Goal: Task Accomplishment & Management: Manage account settings

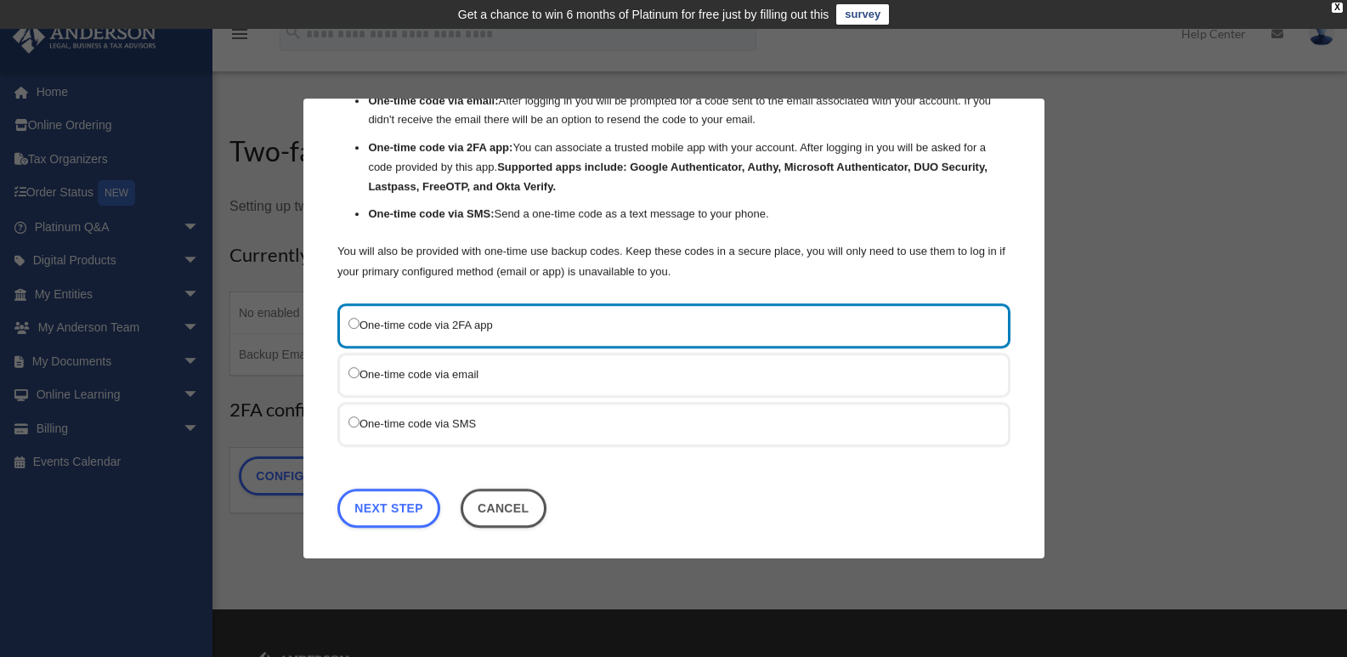
scroll to position [110, 0]
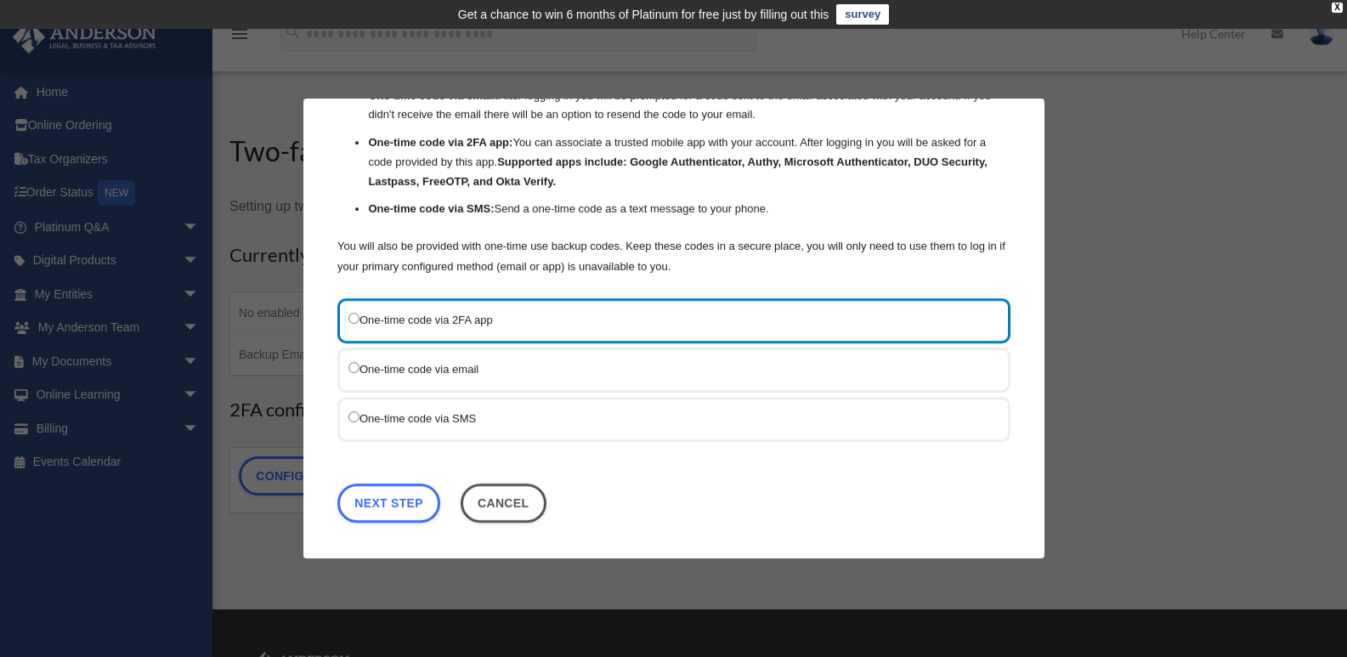
click at [348, 413] on div "One-time code via SMS" at bounding box center [673, 419] width 673 height 45
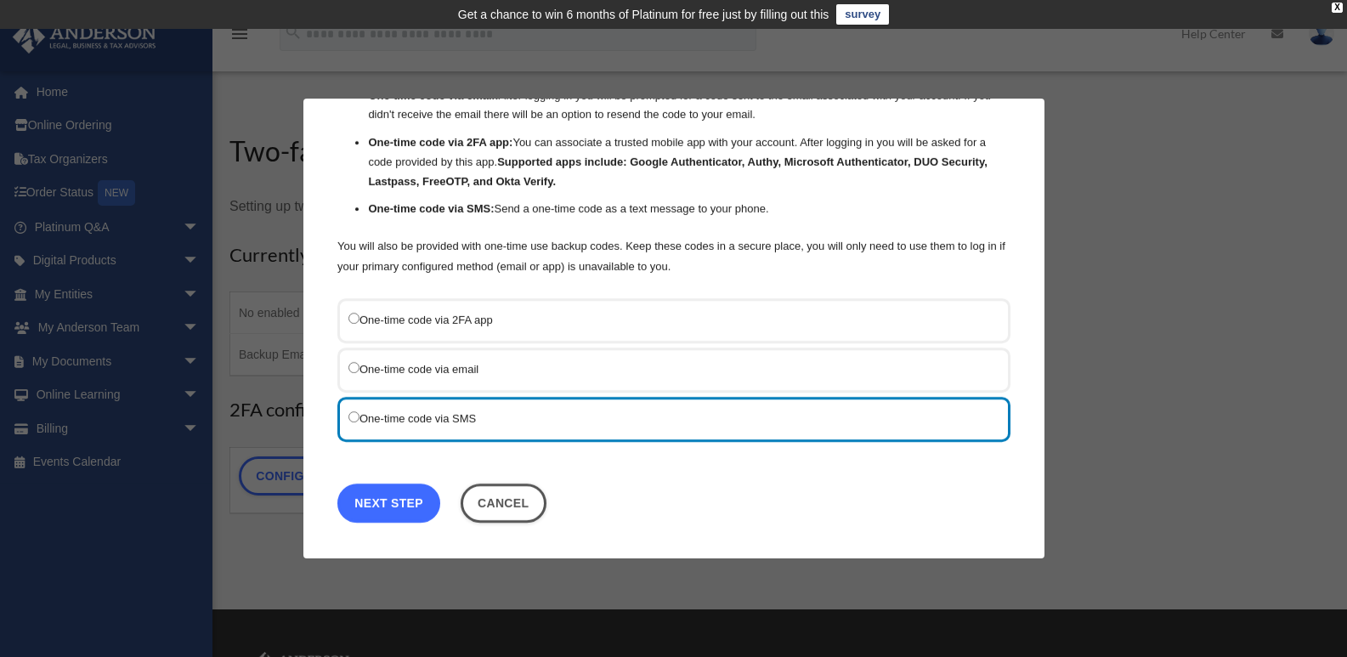
click at [388, 497] on link "Next Step" at bounding box center [388, 503] width 103 height 39
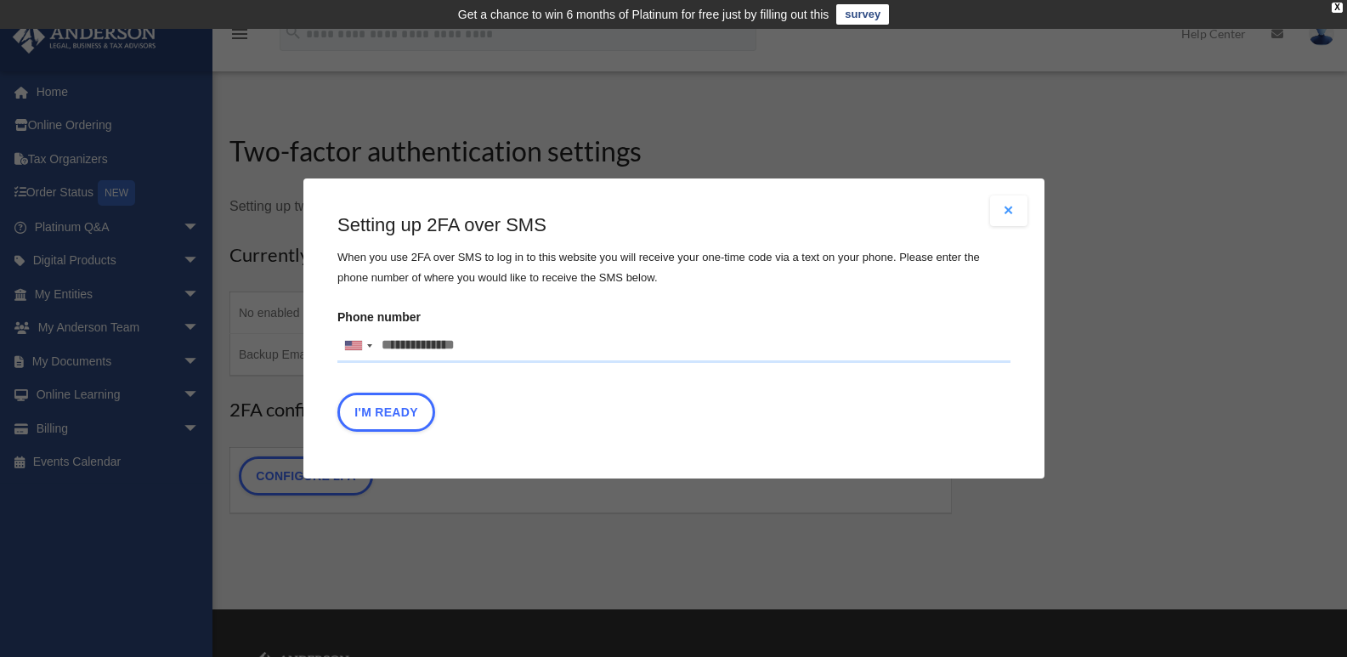
click at [427, 343] on input "Phone number United States +1 United Kingdom +44 Afghanistan (‫افغانستان‬‎) +93…" at bounding box center [673, 346] width 673 height 34
type input "**********"
click at [396, 408] on button "I'm Ready" at bounding box center [386, 412] width 98 height 39
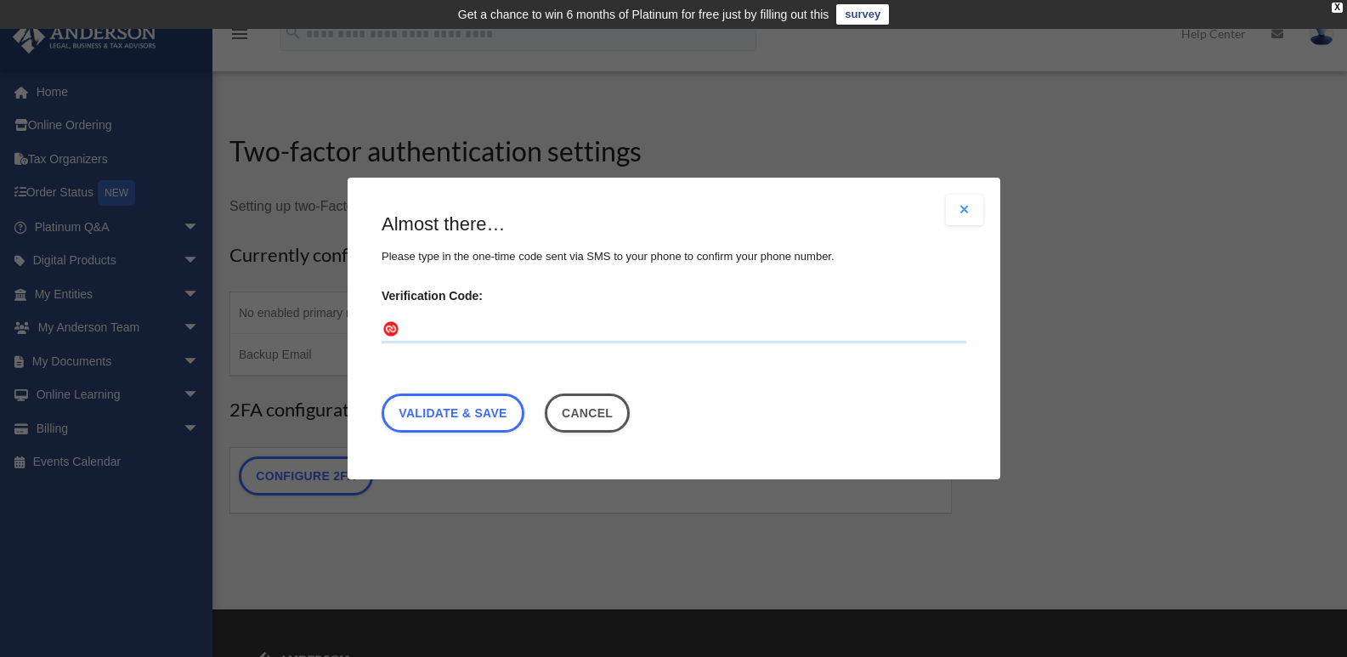
click at [436, 326] on input "Verification Code:" at bounding box center [674, 329] width 585 height 27
type input "******"
click at [450, 412] on link "Validate & Save" at bounding box center [453, 413] width 143 height 39
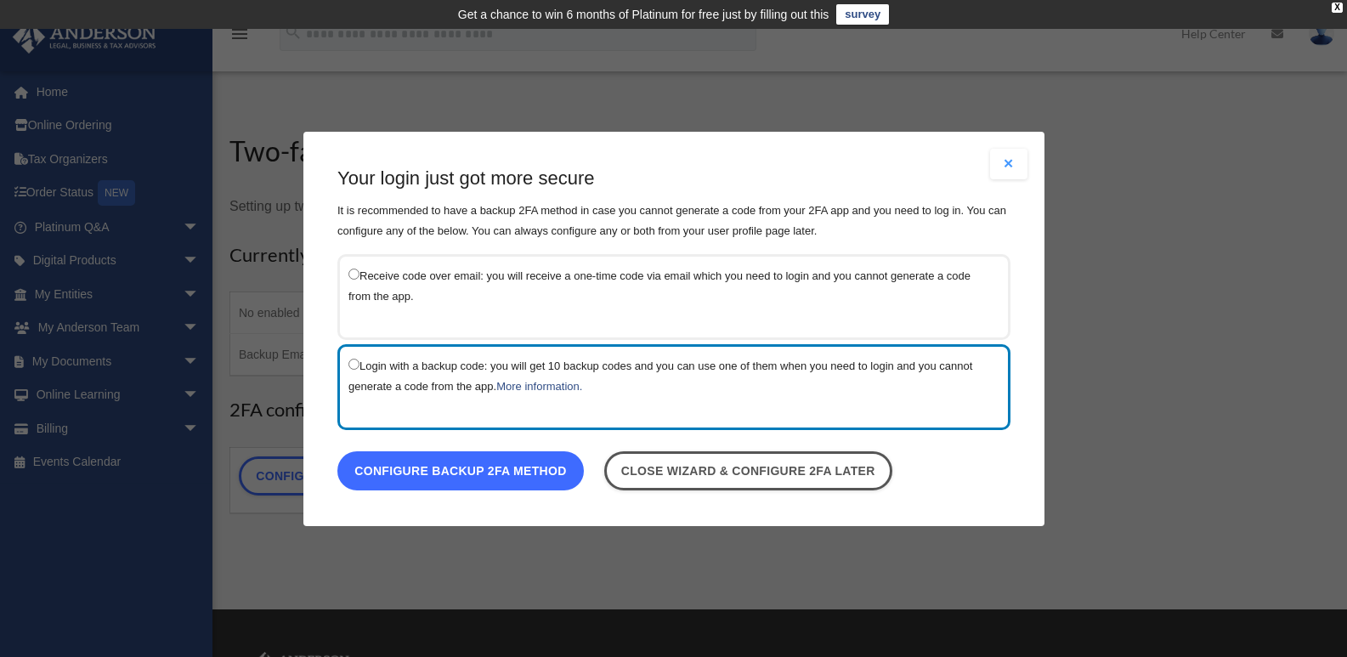
click at [472, 468] on link "Configure backup 2FA method" at bounding box center [460, 469] width 246 height 39
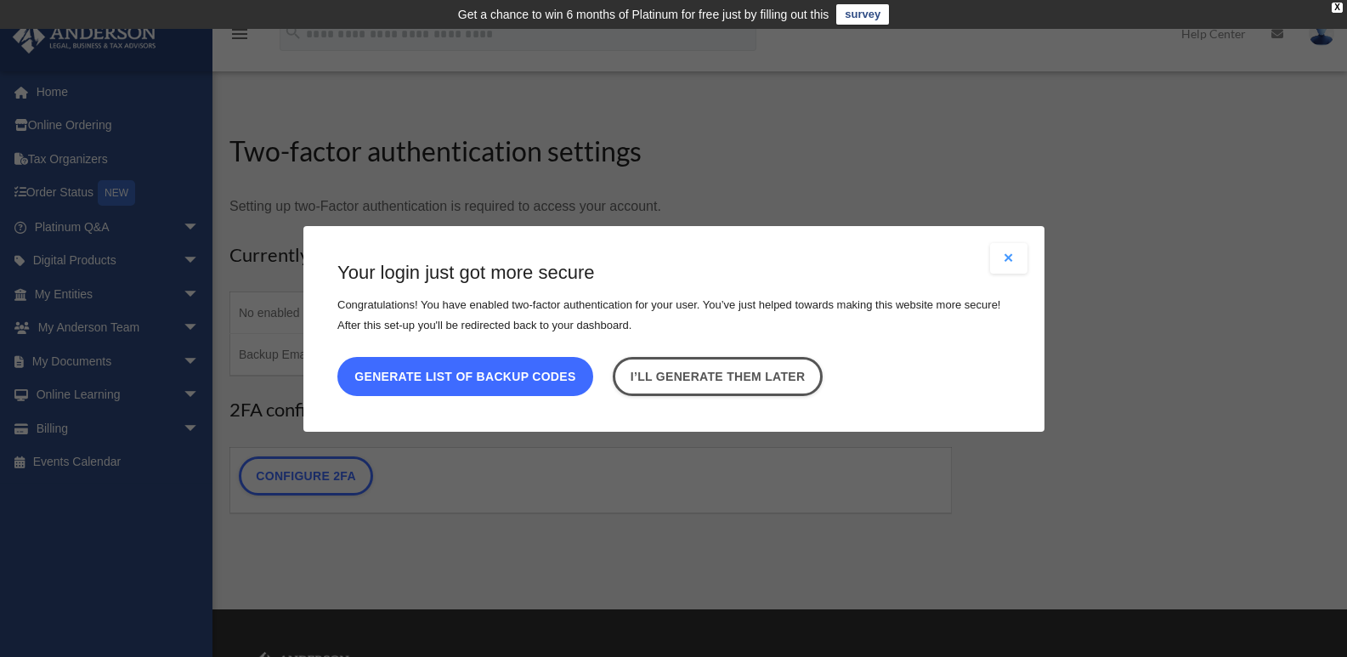
click at [448, 374] on button "Generate list of backup codes" at bounding box center [465, 375] width 256 height 39
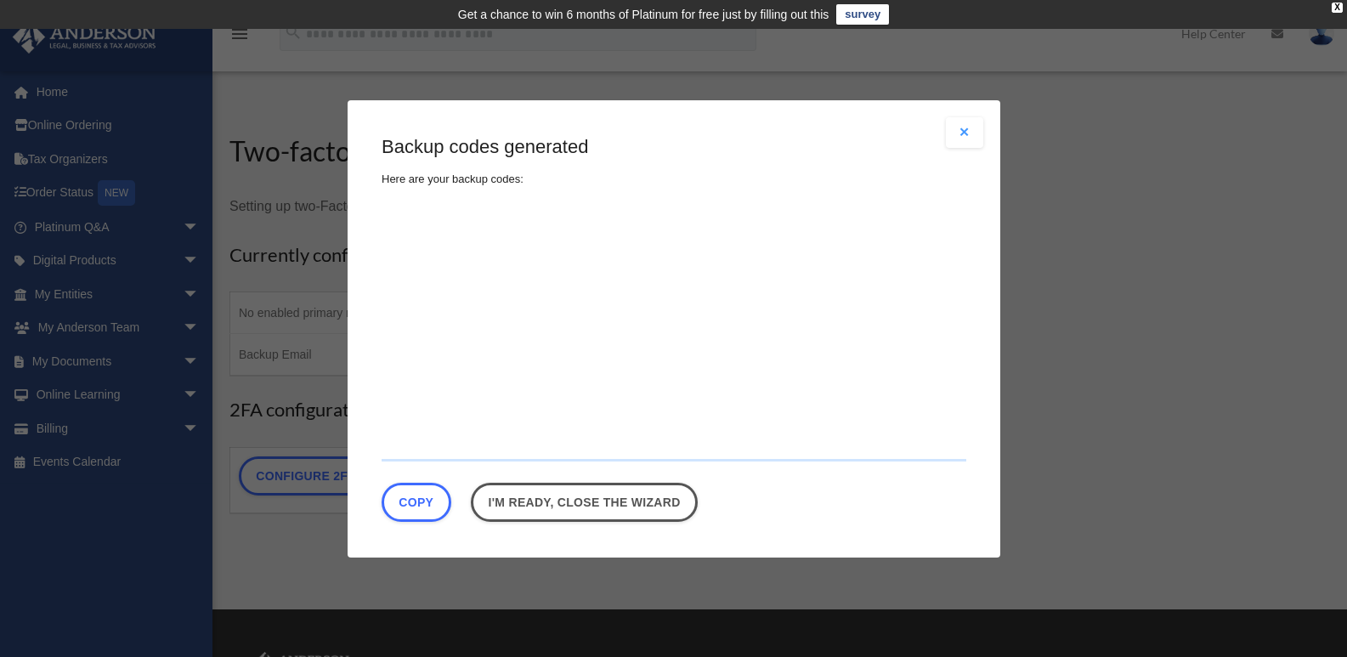
type textarea "**********"
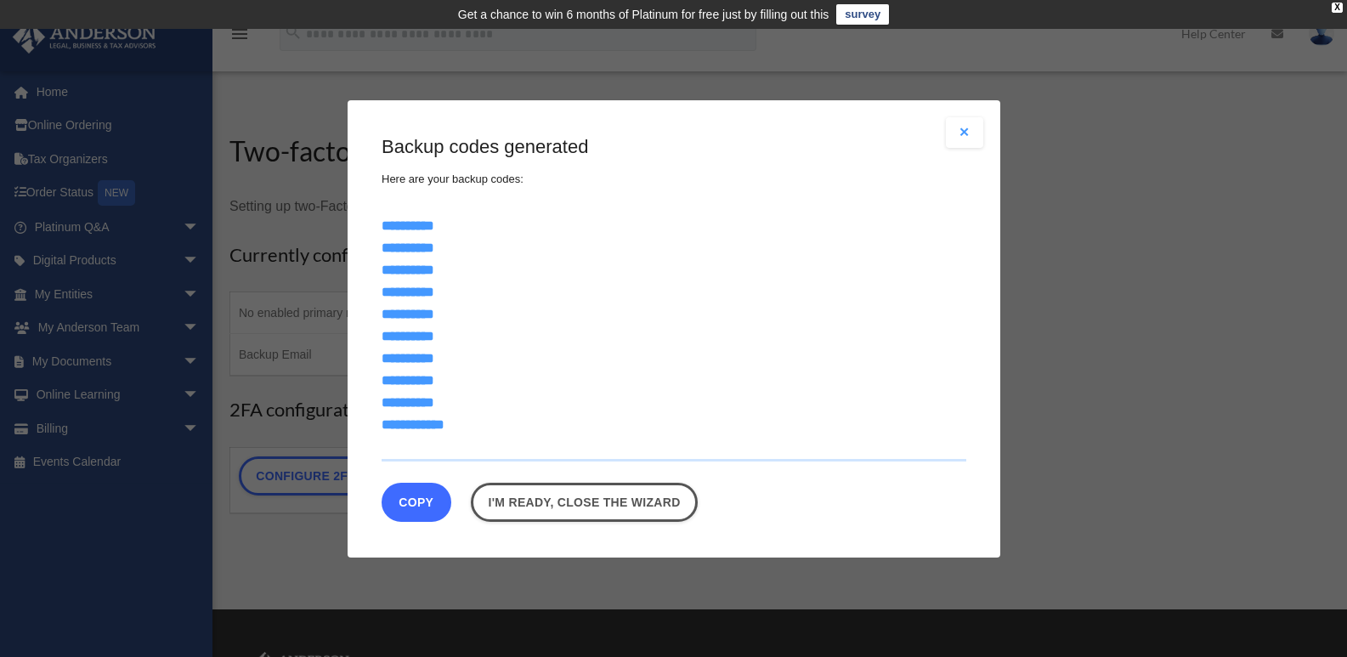
click at [424, 501] on button "Copy" at bounding box center [417, 501] width 70 height 39
click at [413, 500] on button "Copy" at bounding box center [417, 501] width 70 height 39
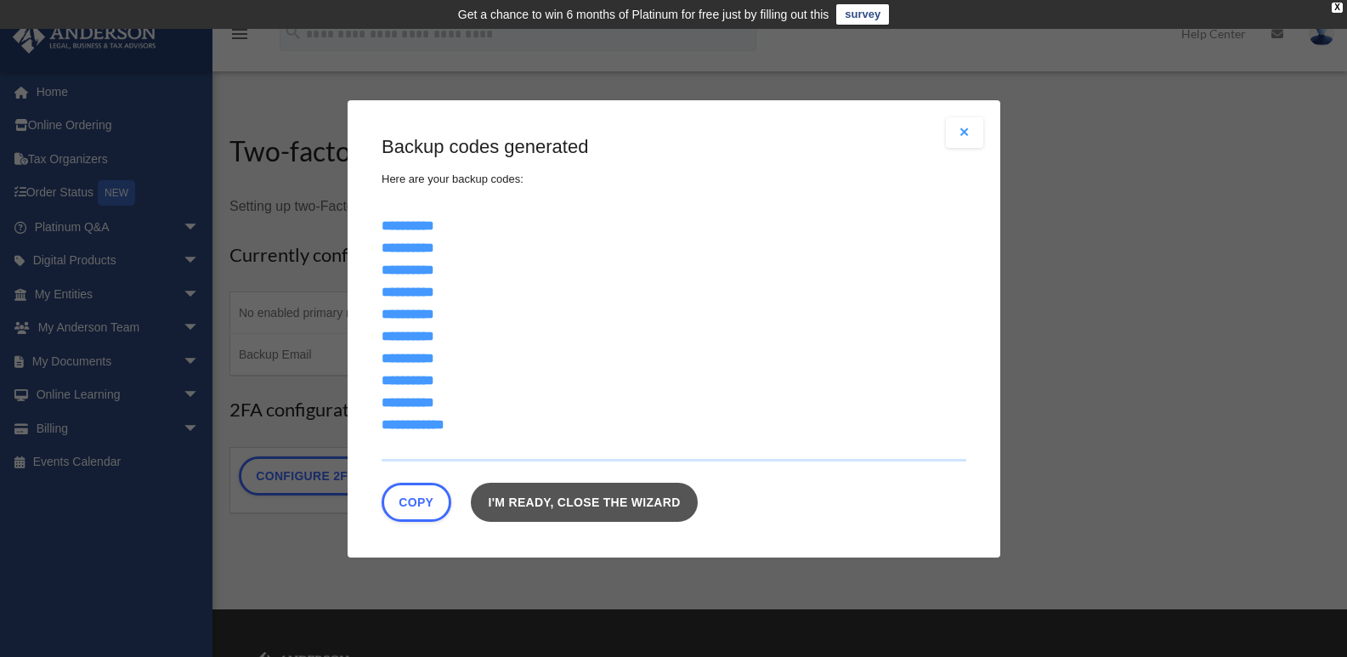
click at [597, 502] on link "I'm ready, close the wizard" at bounding box center [584, 501] width 227 height 39
click at [626, 499] on link "I'm ready, close the wizard" at bounding box center [584, 501] width 227 height 39
click at [964, 133] on button "Close modal" at bounding box center [964, 132] width 37 height 31
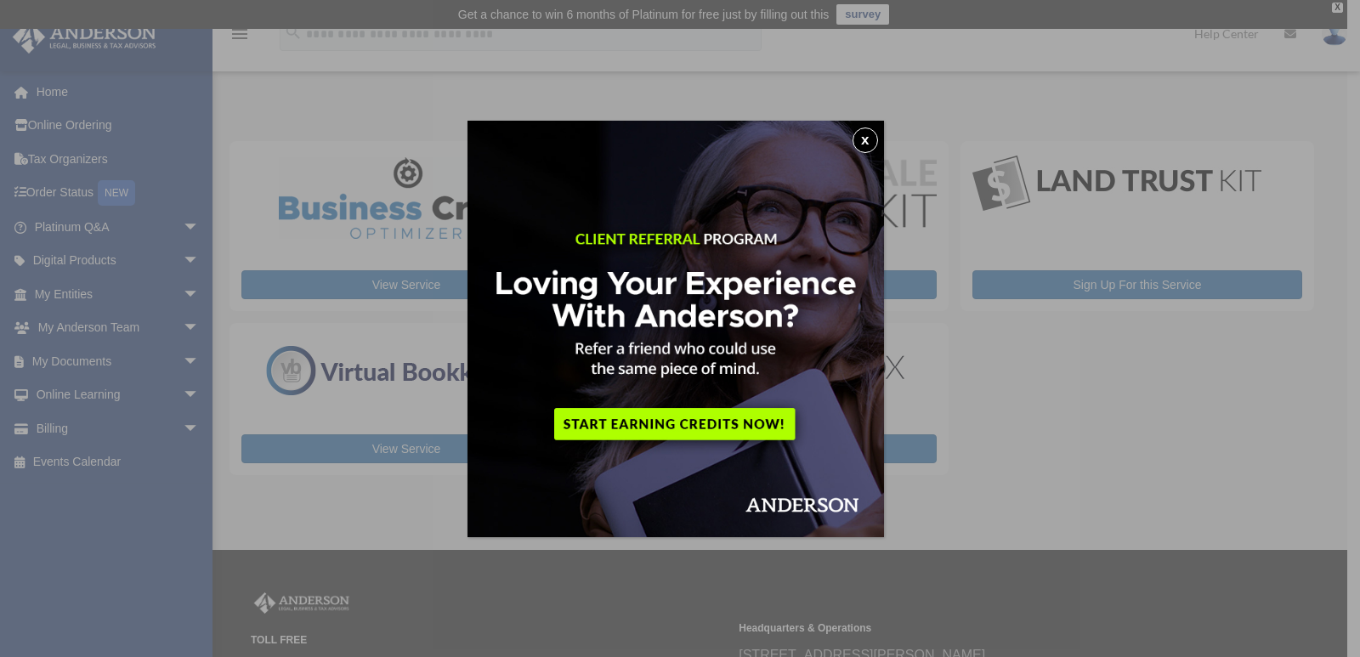
click at [871, 133] on button "x" at bounding box center [864, 139] width 25 height 25
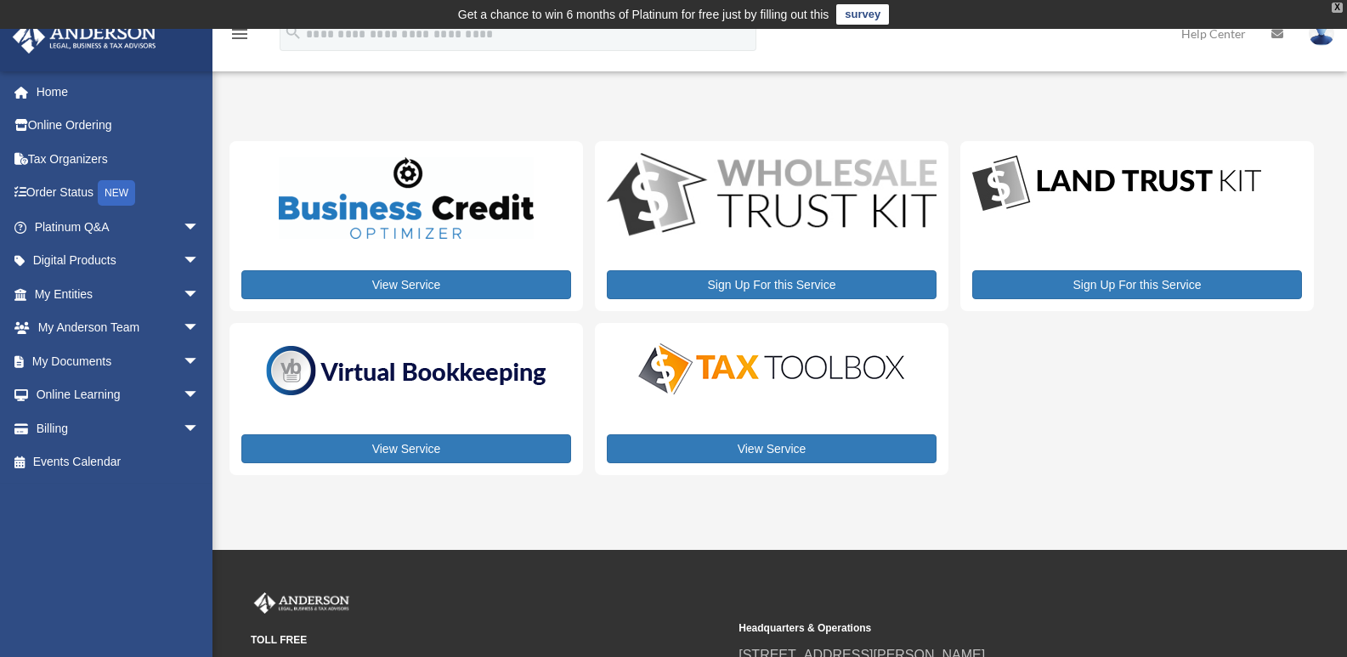
click at [1338, 3] on div "X" at bounding box center [1337, 8] width 11 height 10
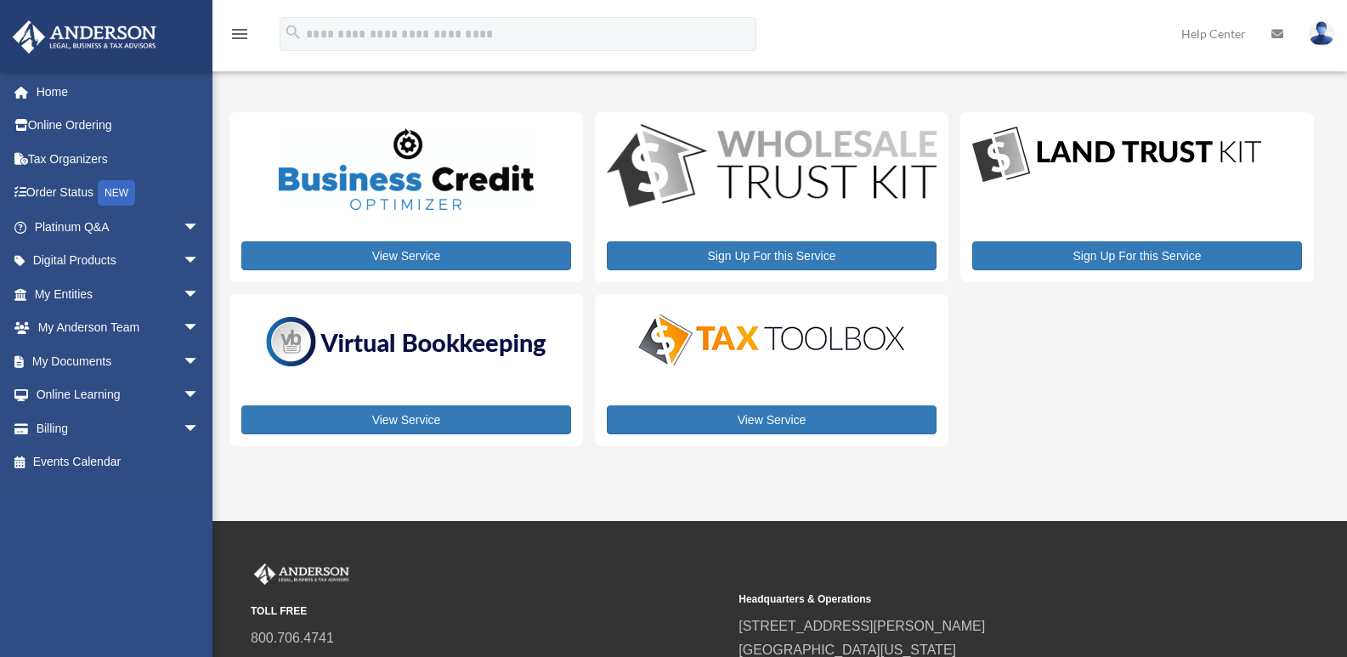
click at [1321, 29] on img at bounding box center [1321, 33] width 25 height 25
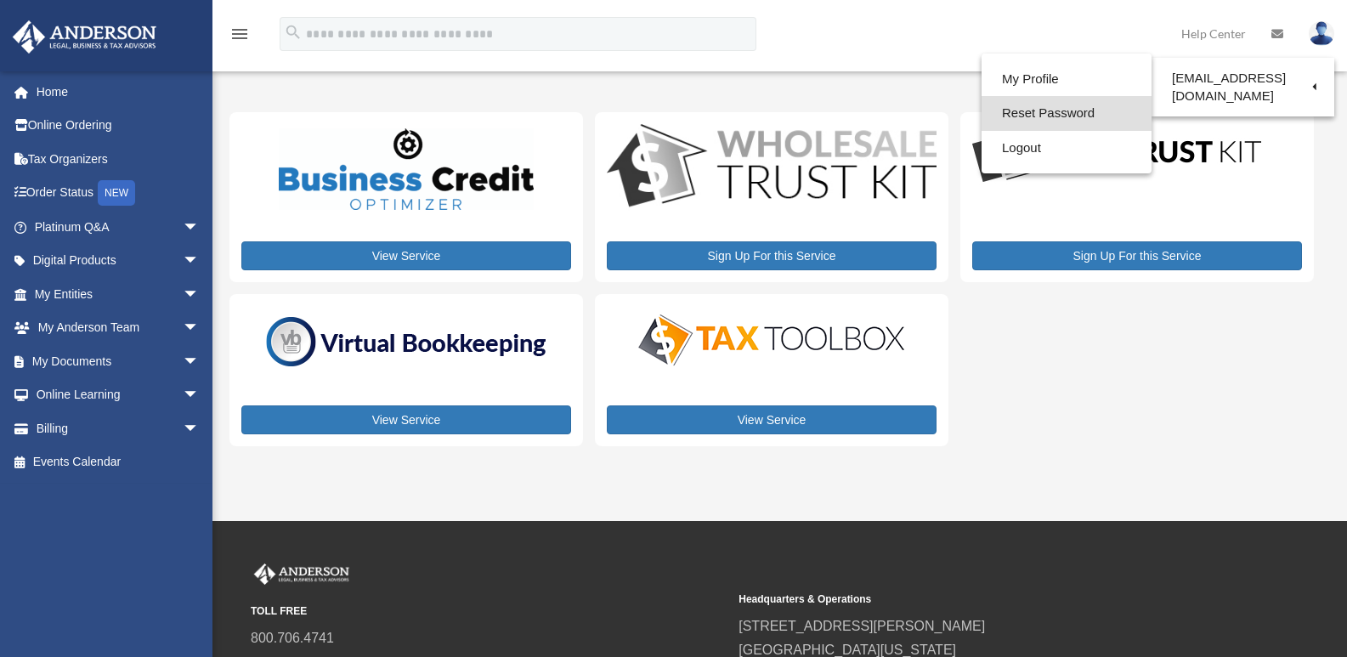
click at [1047, 114] on link "Reset Password" at bounding box center [1067, 113] width 170 height 35
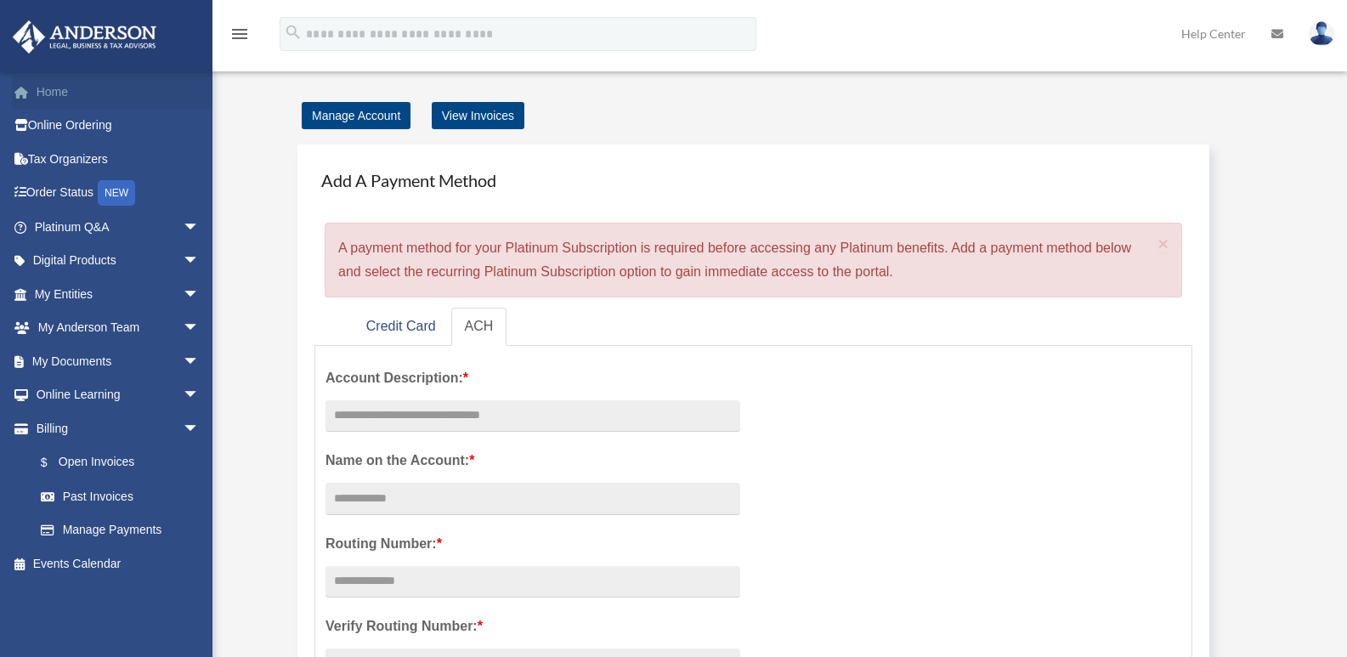
click at [52, 90] on link "Home" at bounding box center [118, 92] width 213 height 34
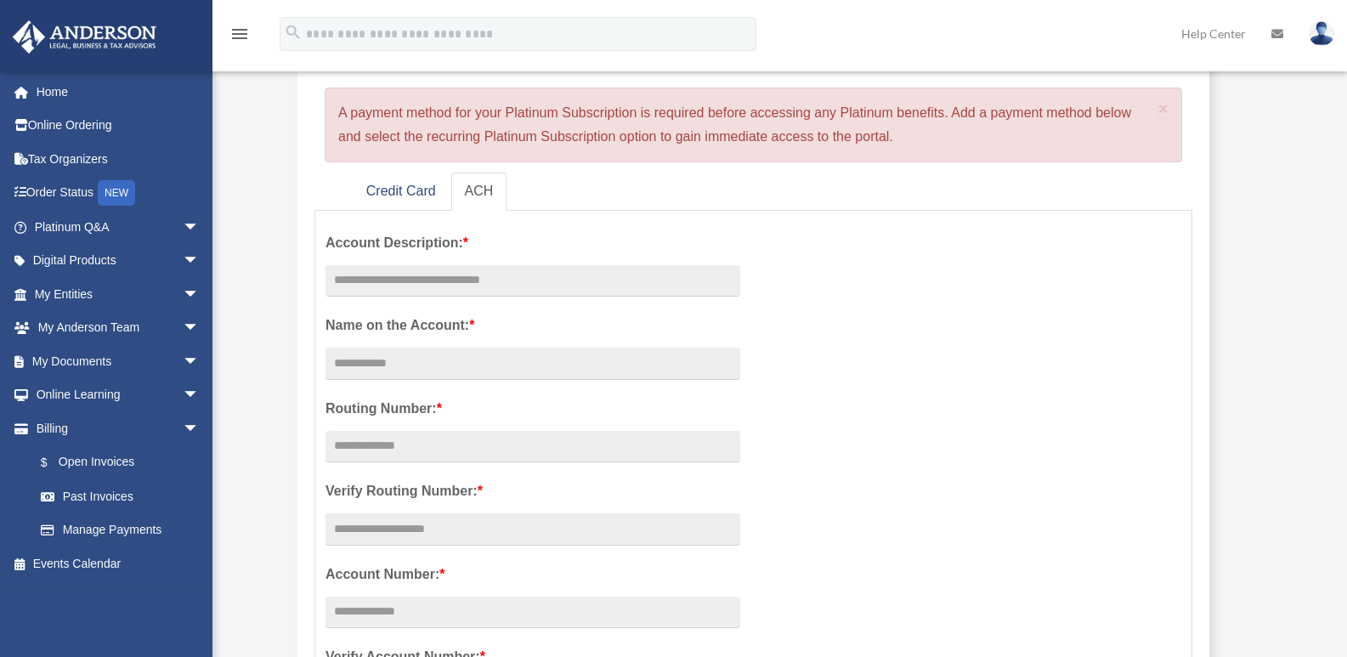
scroll to position [170, 0]
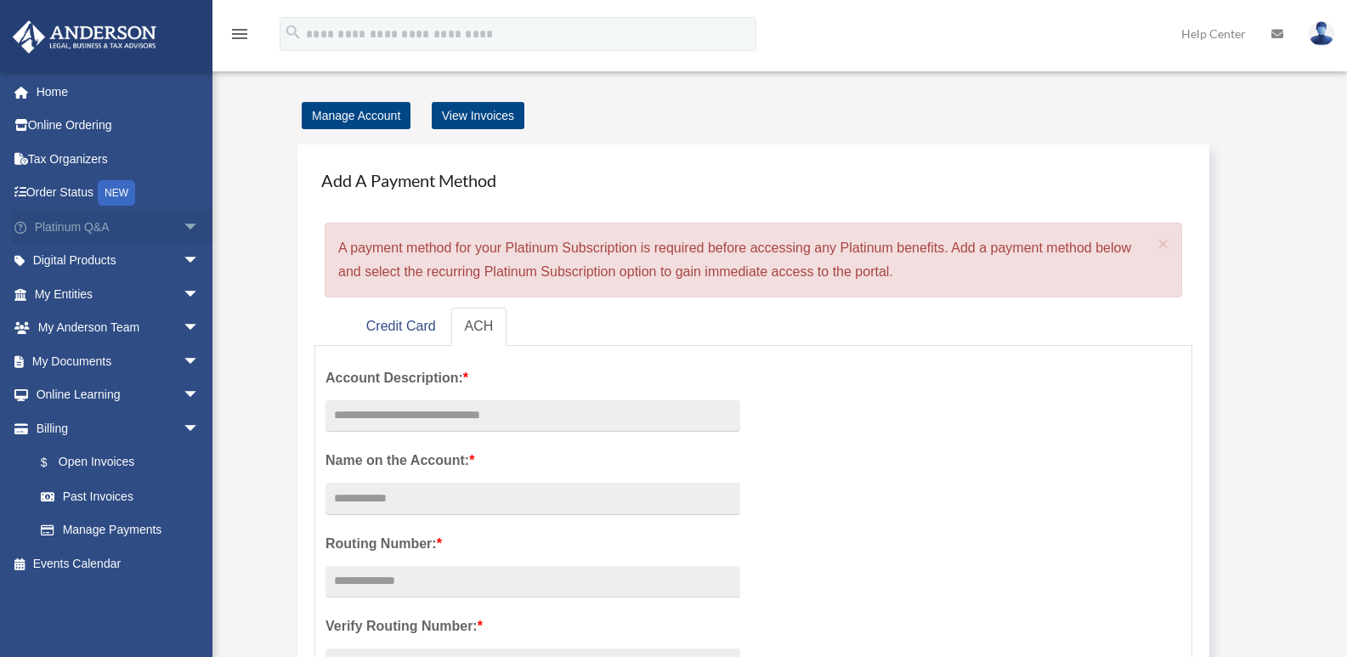
click at [53, 224] on link "Platinum Q&A arrow_drop_down" at bounding box center [118, 227] width 213 height 34
click at [402, 320] on link "Credit Card" at bounding box center [401, 327] width 97 height 38
click at [395, 326] on link "Credit Card" at bounding box center [401, 327] width 97 height 38
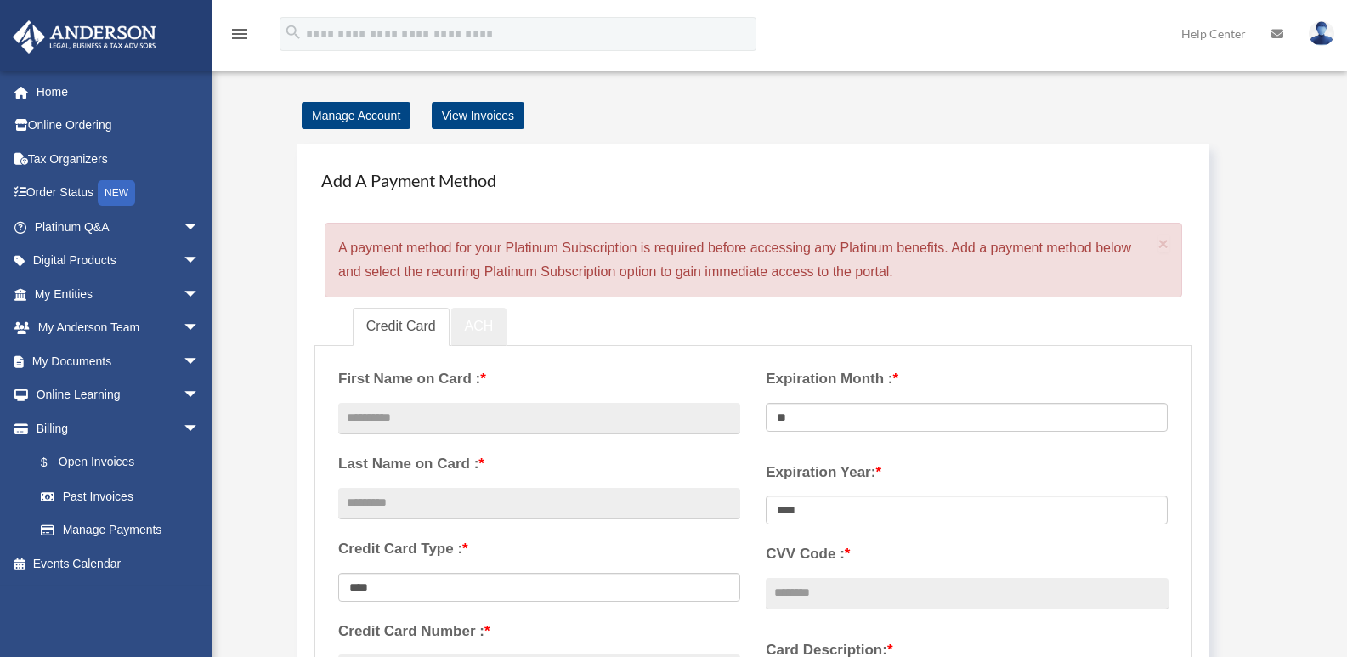
click at [476, 314] on link "ACH" at bounding box center [479, 327] width 56 height 38
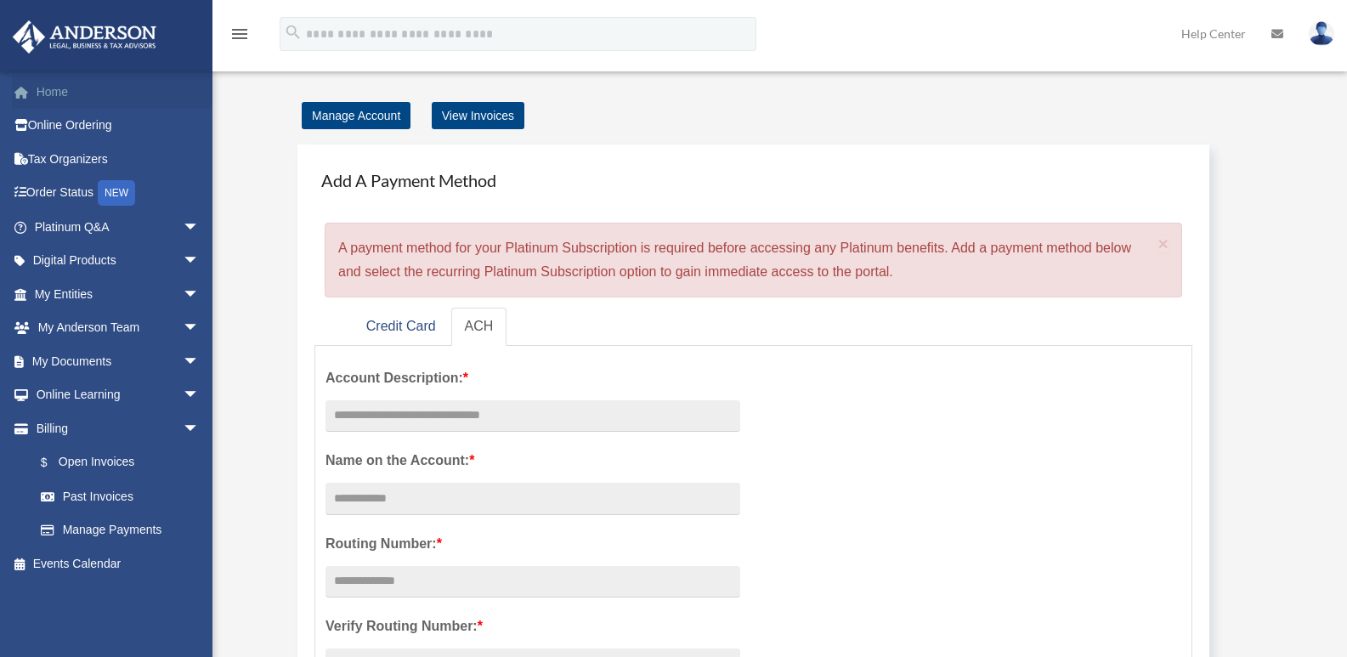
click at [69, 93] on link "Home" at bounding box center [118, 92] width 213 height 34
click at [55, 158] on link "Tax Organizers" at bounding box center [118, 159] width 213 height 34
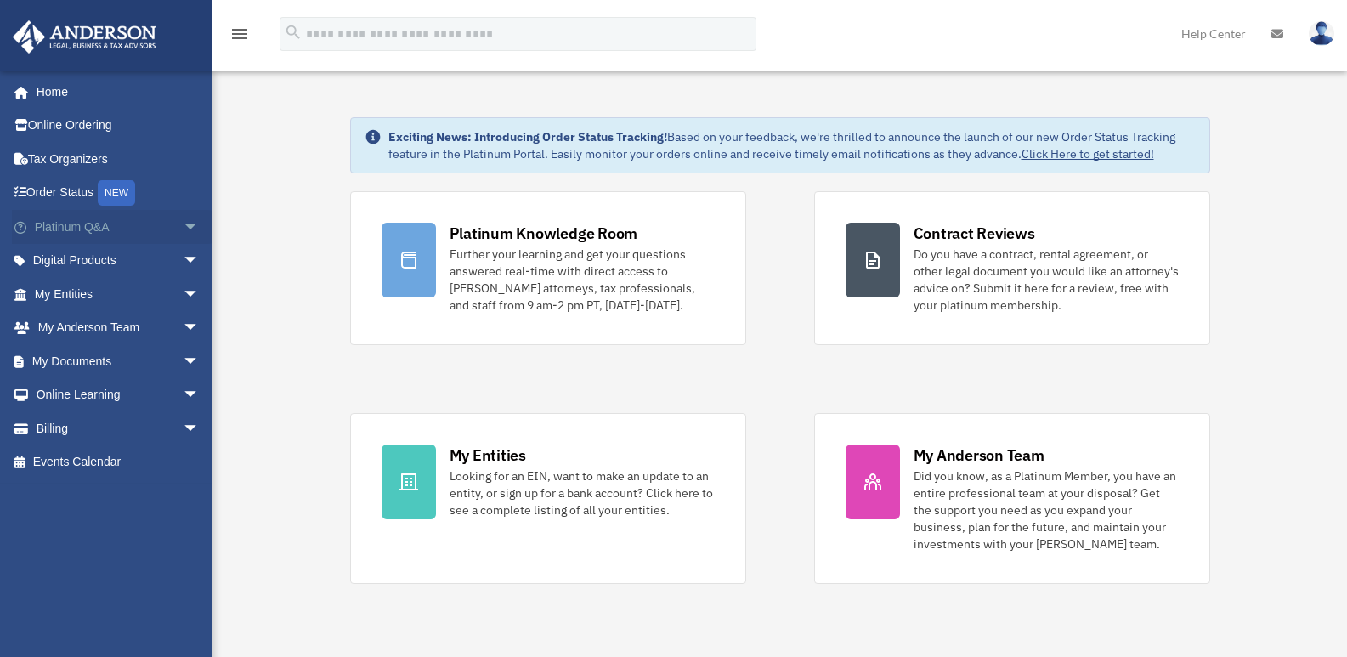
click at [63, 219] on link "Platinum Q&A arrow_drop_down" at bounding box center [118, 227] width 213 height 34
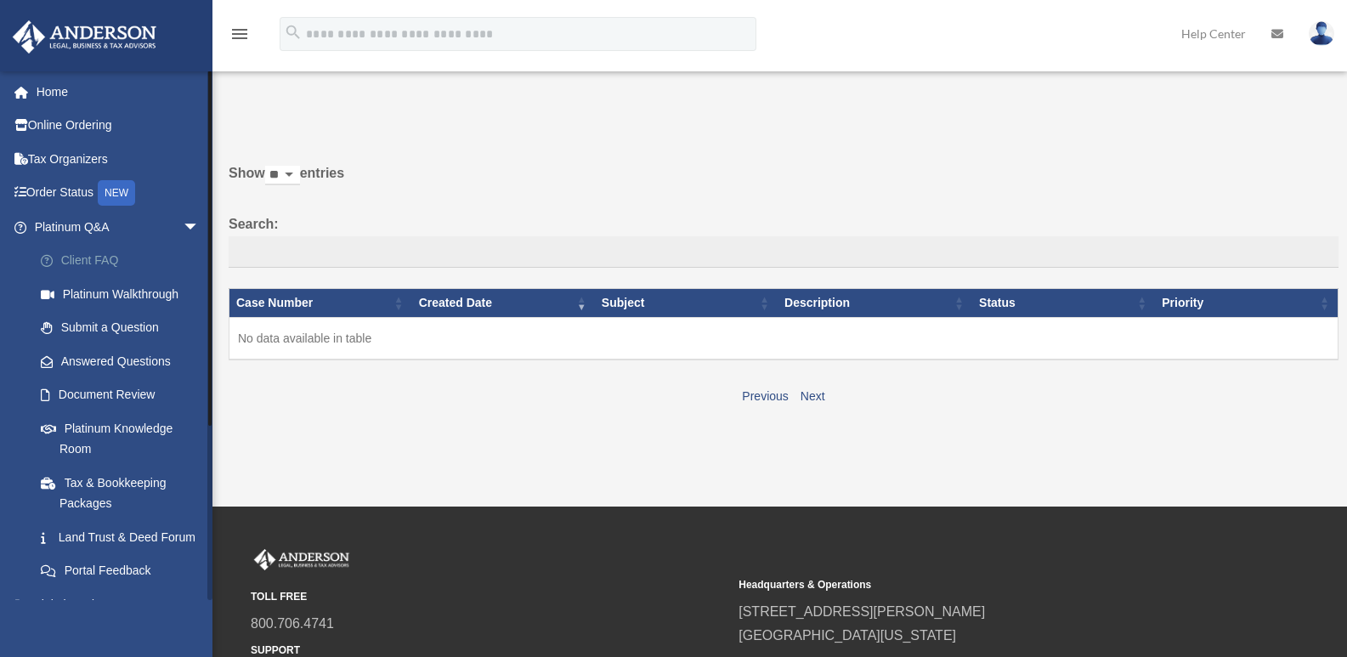
click at [88, 260] on link "Client FAQ" at bounding box center [124, 261] width 201 height 34
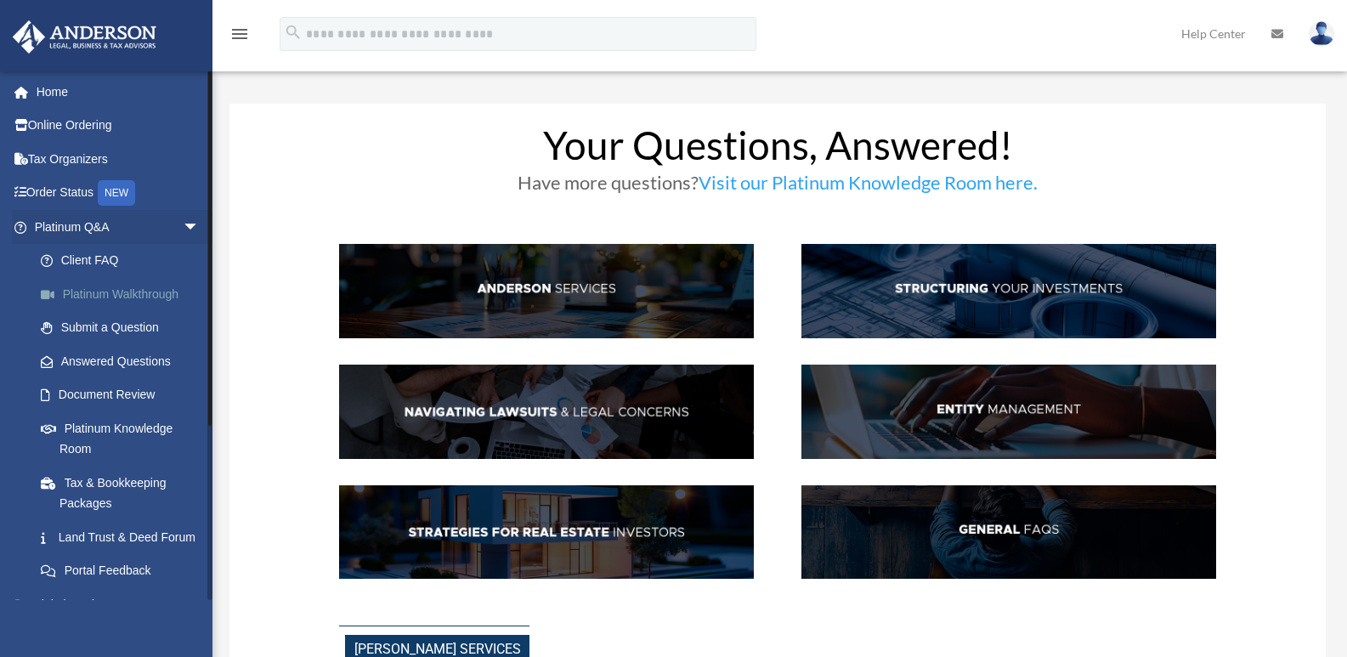
click at [133, 292] on link "Platinum Walkthrough" at bounding box center [124, 294] width 201 height 34
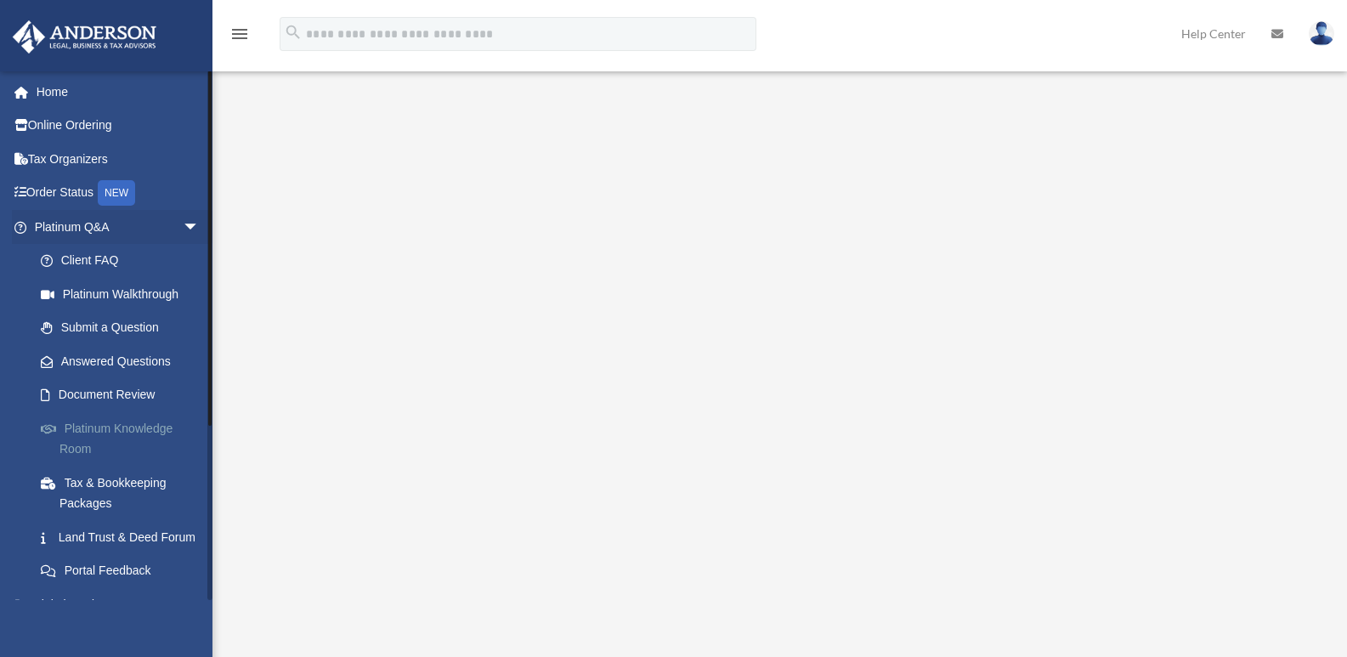
click at [122, 426] on link "Platinum Knowledge Room" at bounding box center [124, 438] width 201 height 54
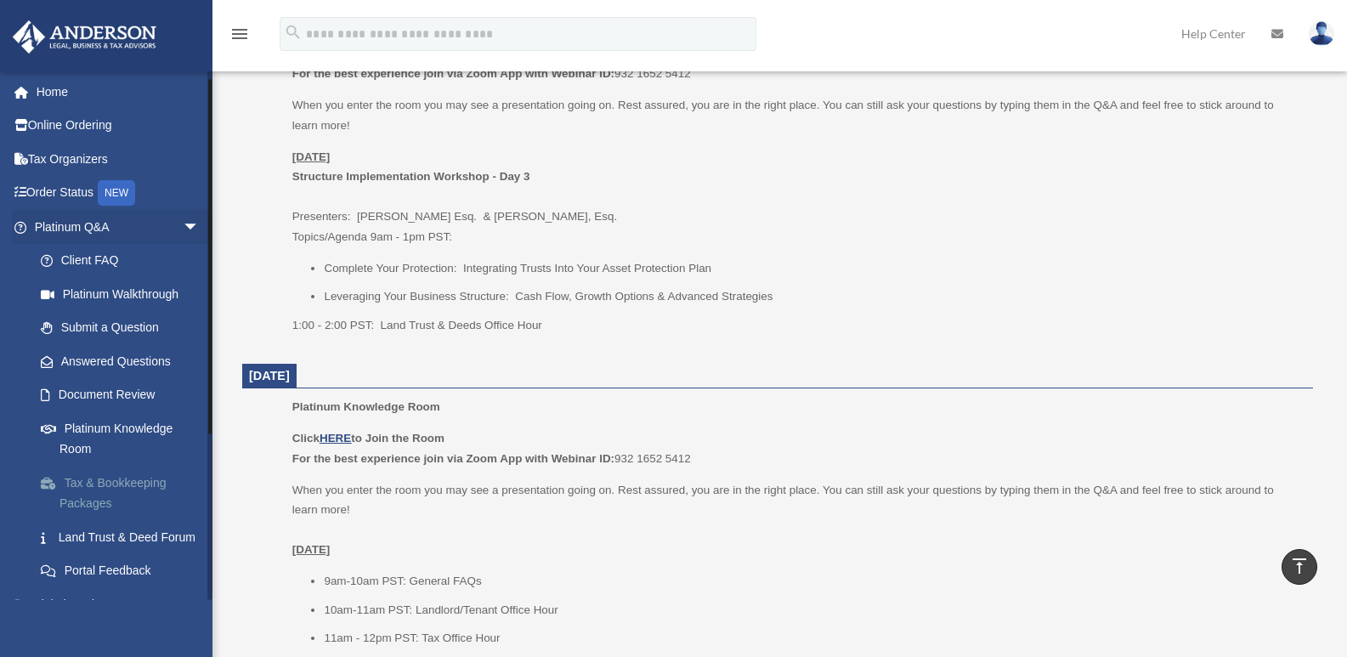
scroll to position [85, 0]
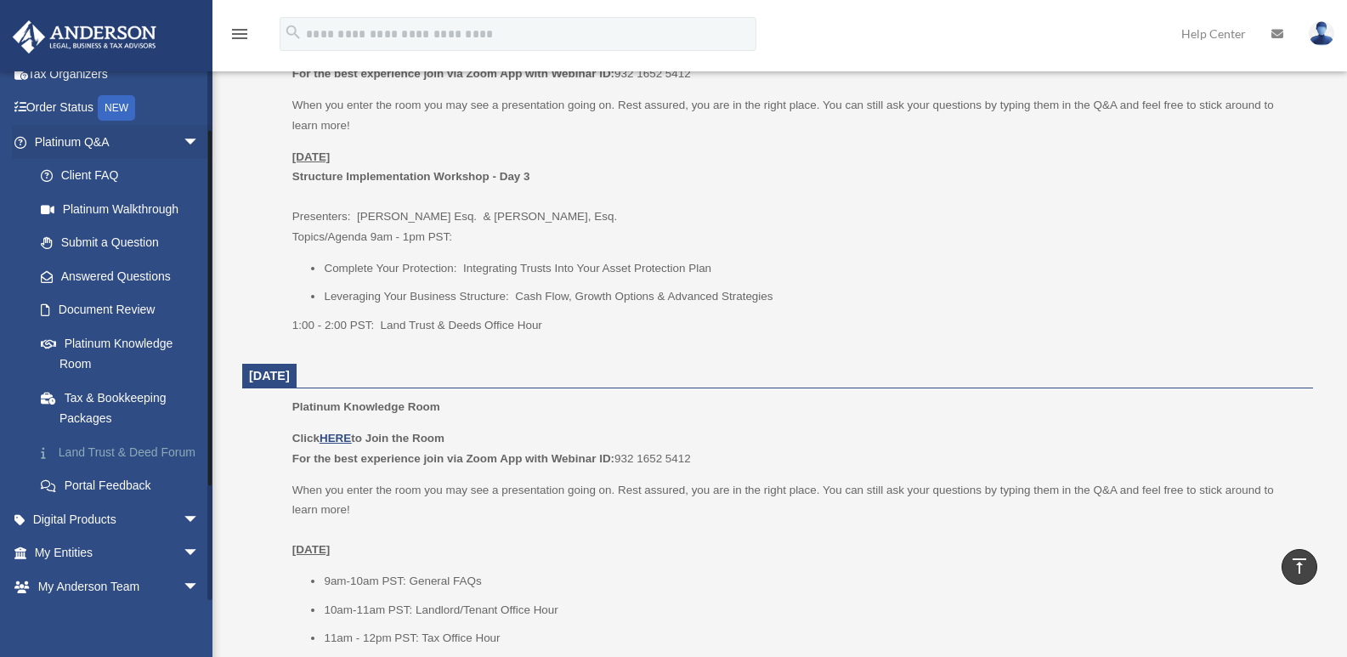
click at [99, 450] on link "Land Trust & Deed Forum" at bounding box center [124, 452] width 201 height 34
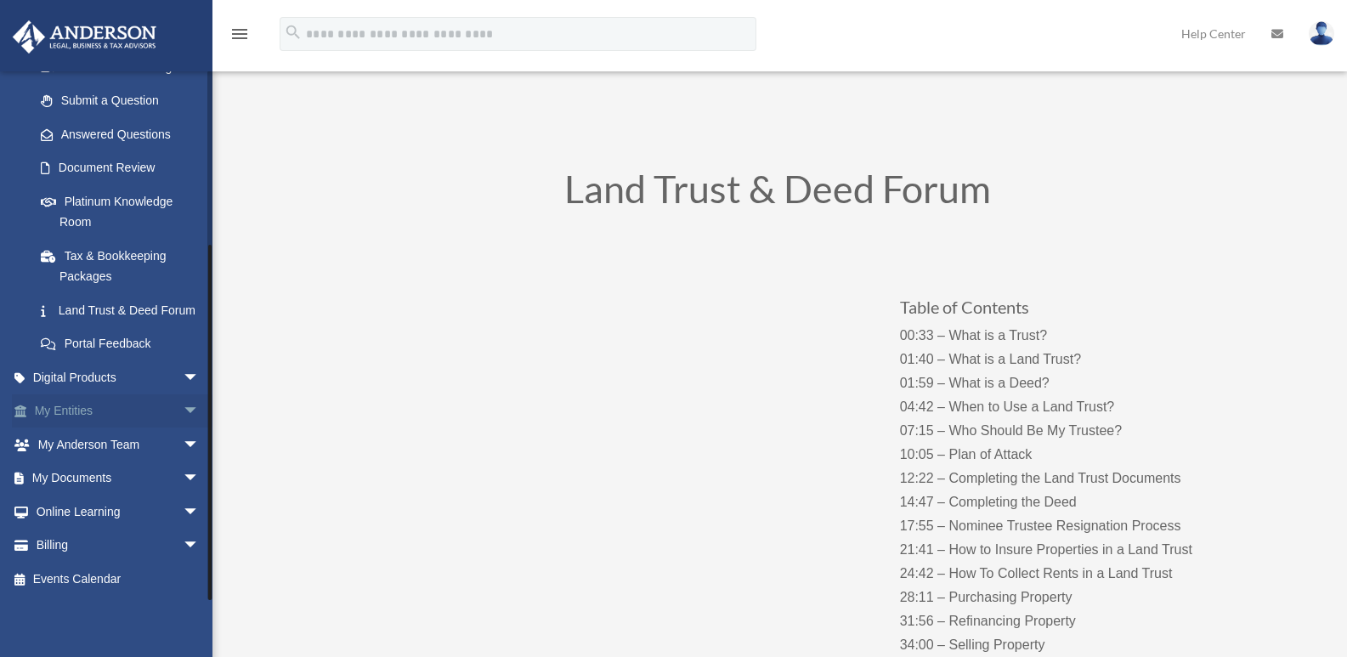
scroll to position [77, 0]
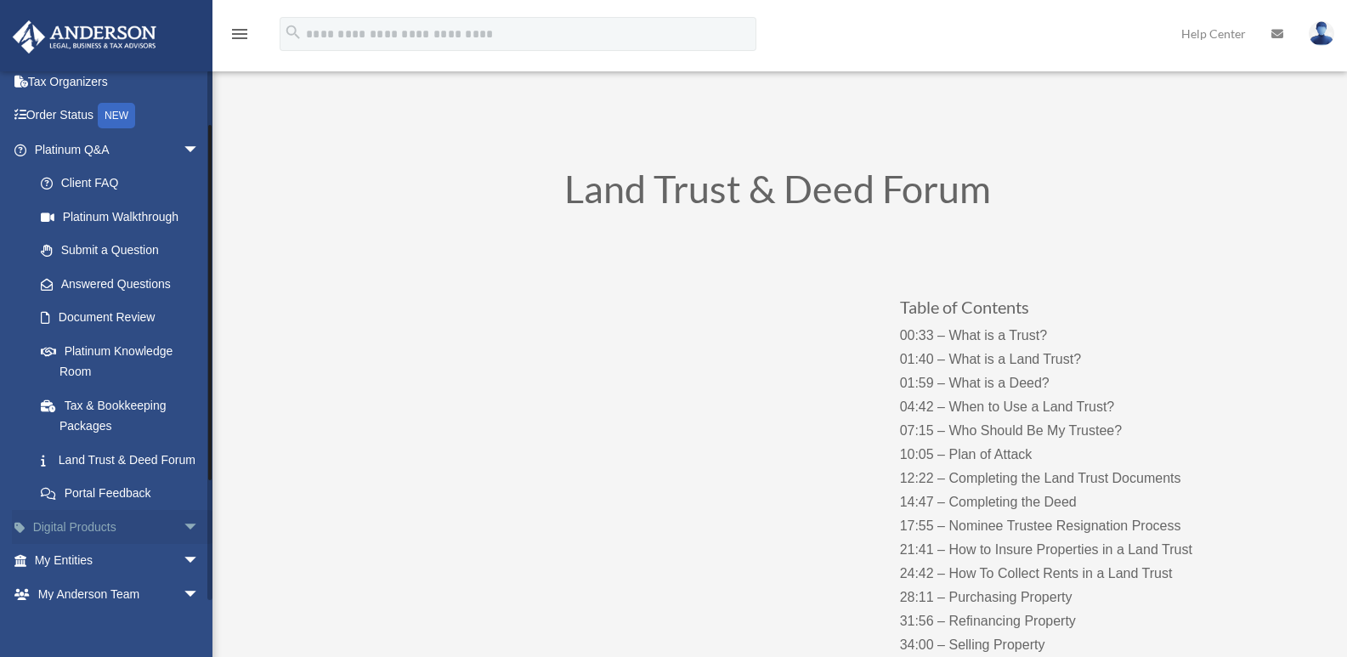
click at [73, 543] on link "Digital Products arrow_drop_down" at bounding box center [118, 527] width 213 height 34
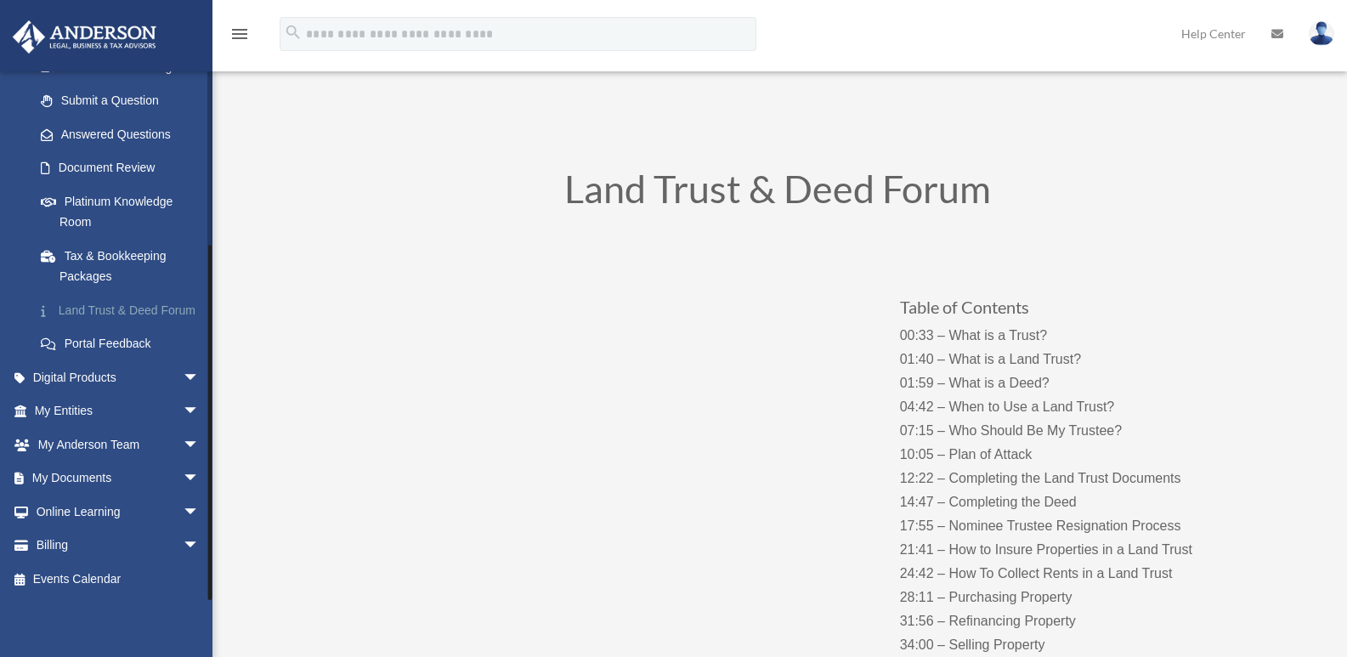
scroll to position [247, 0]
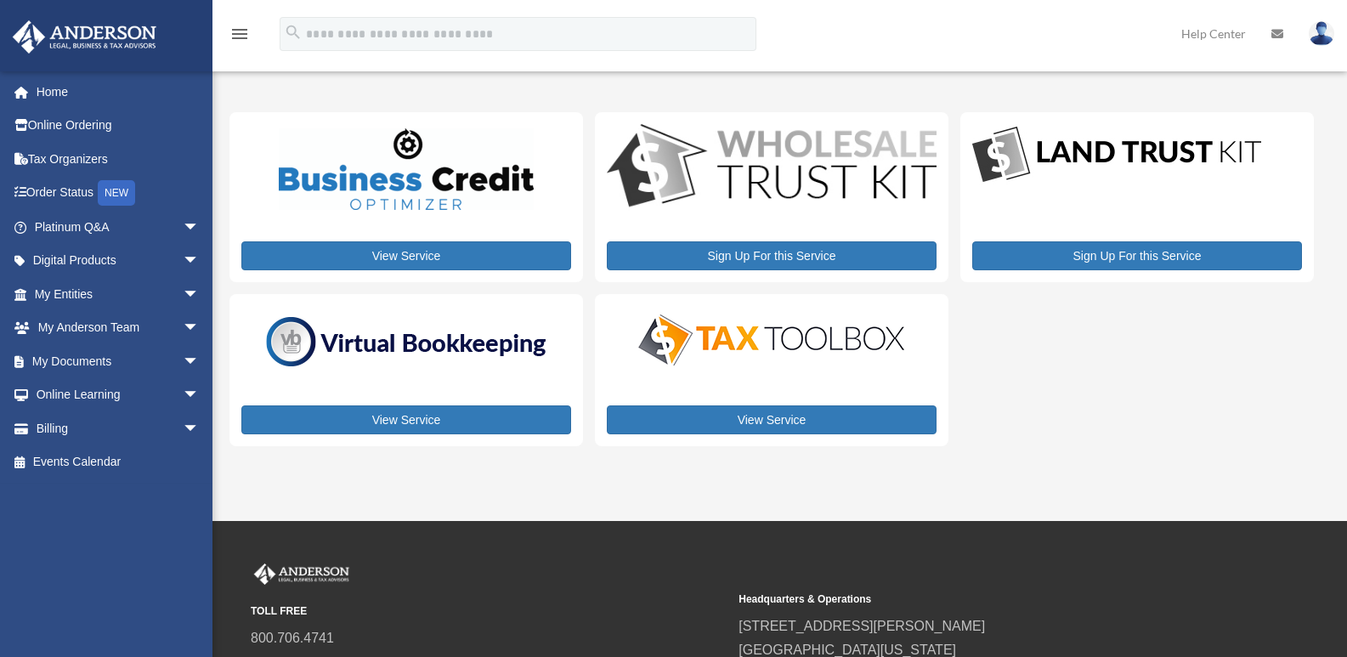
click at [1325, 32] on img at bounding box center [1321, 33] width 25 height 25
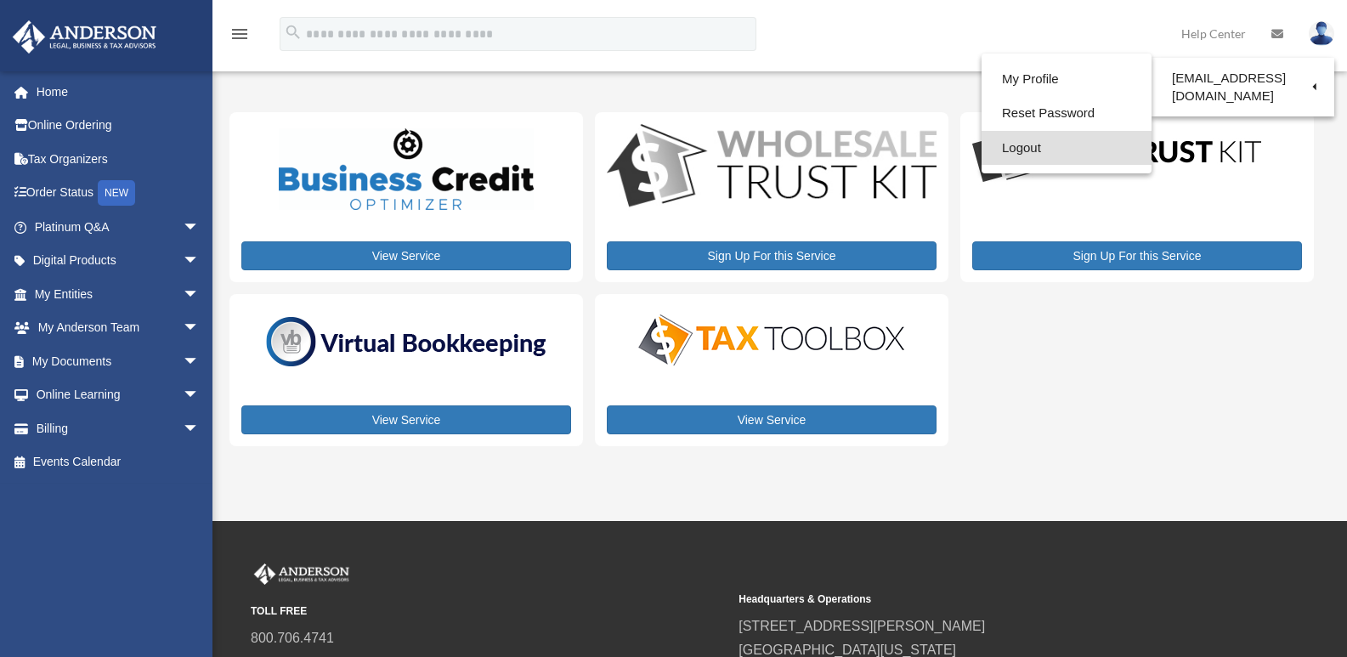
click at [1012, 148] on link "Logout" at bounding box center [1067, 148] width 170 height 35
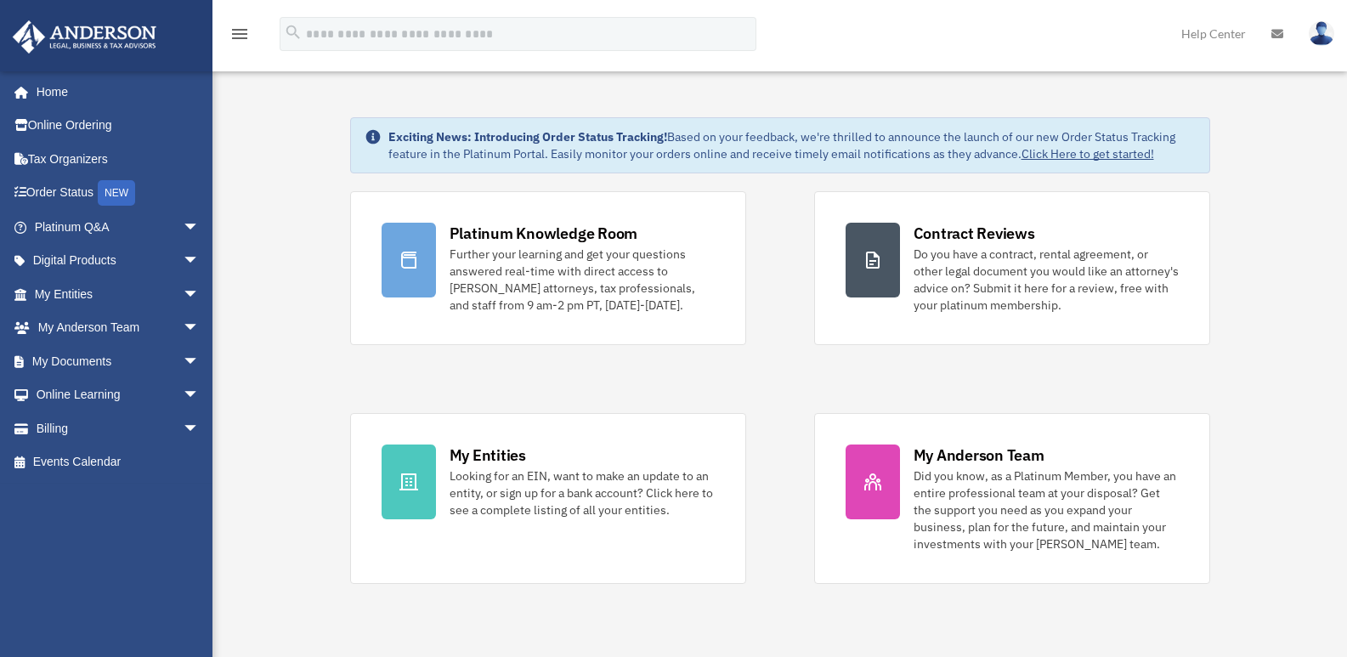
click at [1322, 29] on img at bounding box center [1321, 33] width 25 height 25
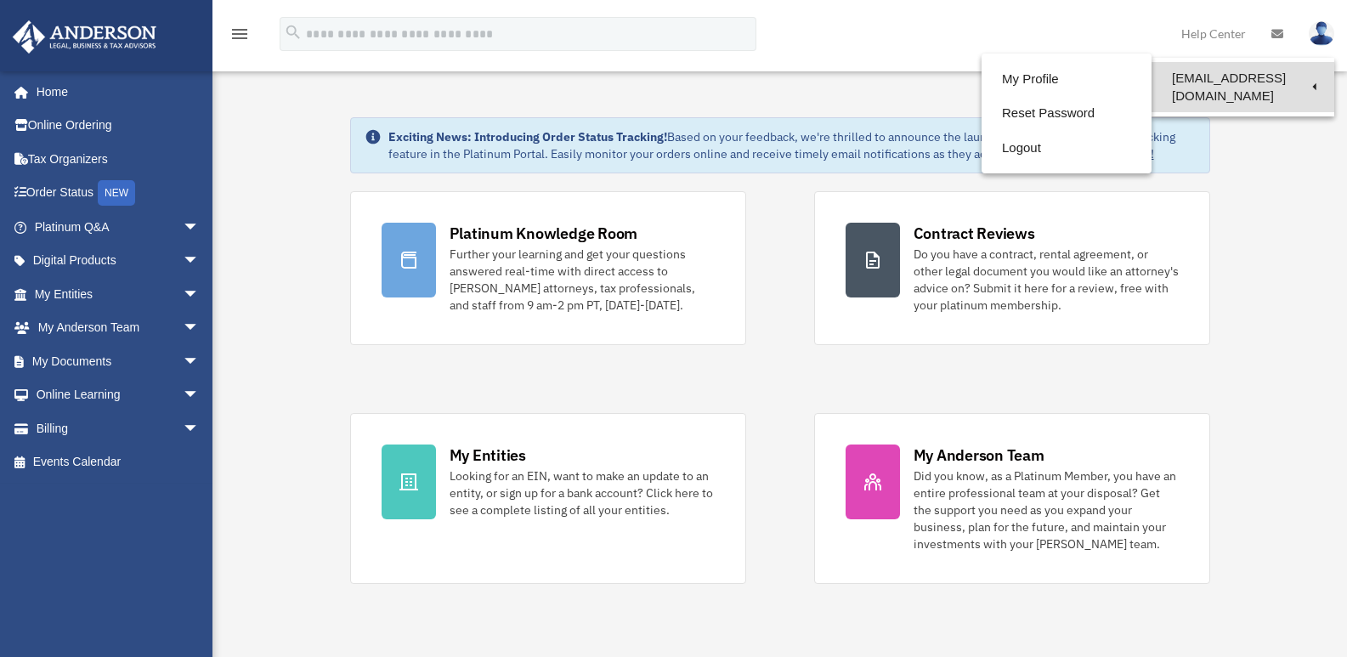
click at [1238, 77] on link "[EMAIL_ADDRESS][DOMAIN_NAME]" at bounding box center [1243, 87] width 183 height 50
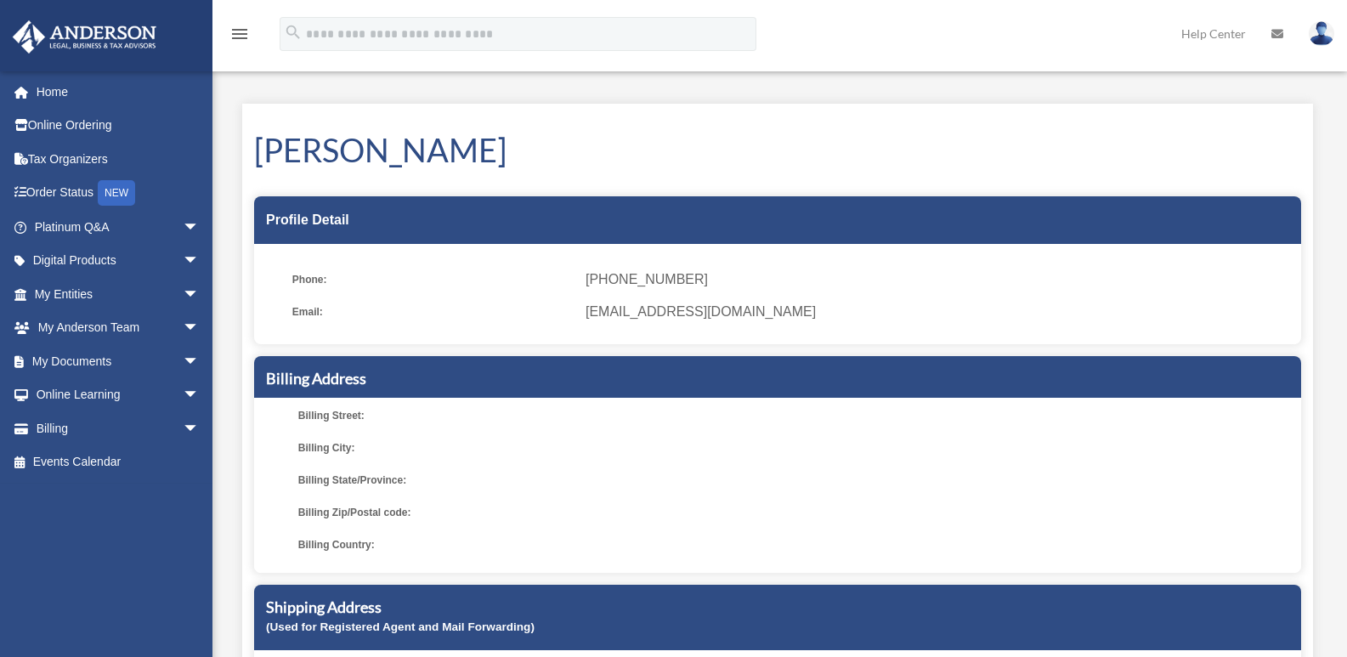
click at [1323, 35] on img at bounding box center [1321, 33] width 25 height 25
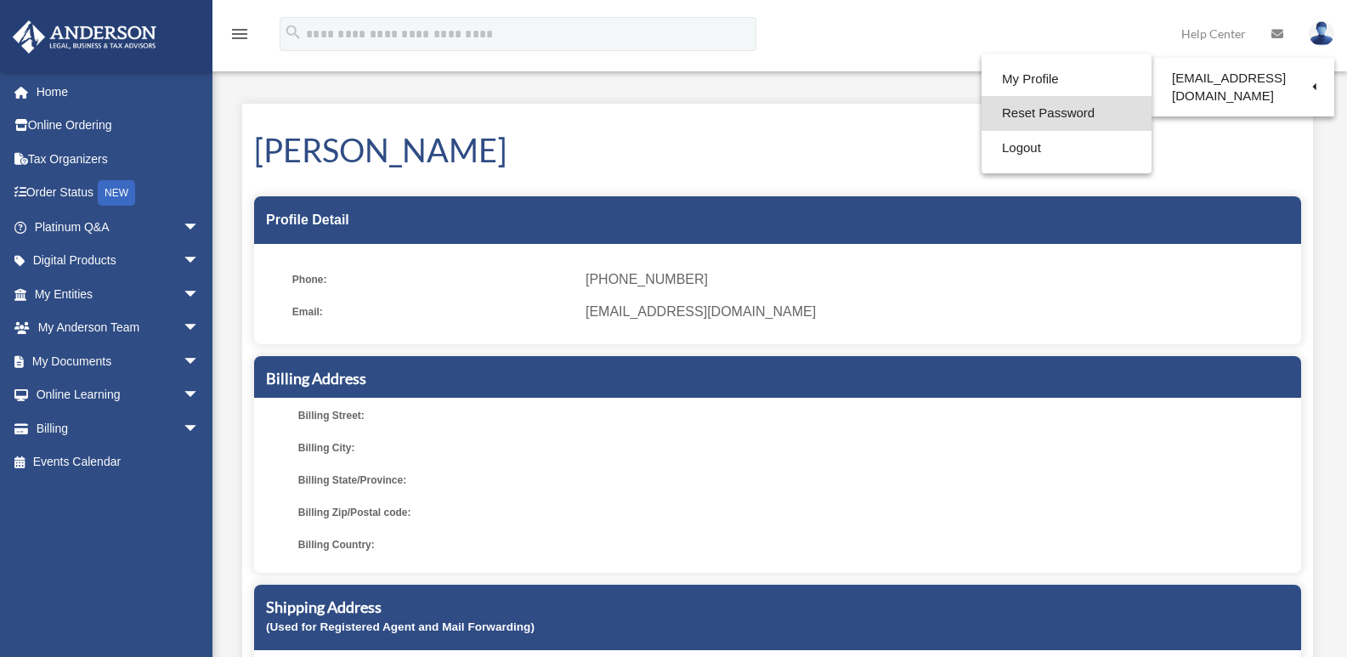
click at [1056, 113] on link "Reset Password" at bounding box center [1067, 113] width 170 height 35
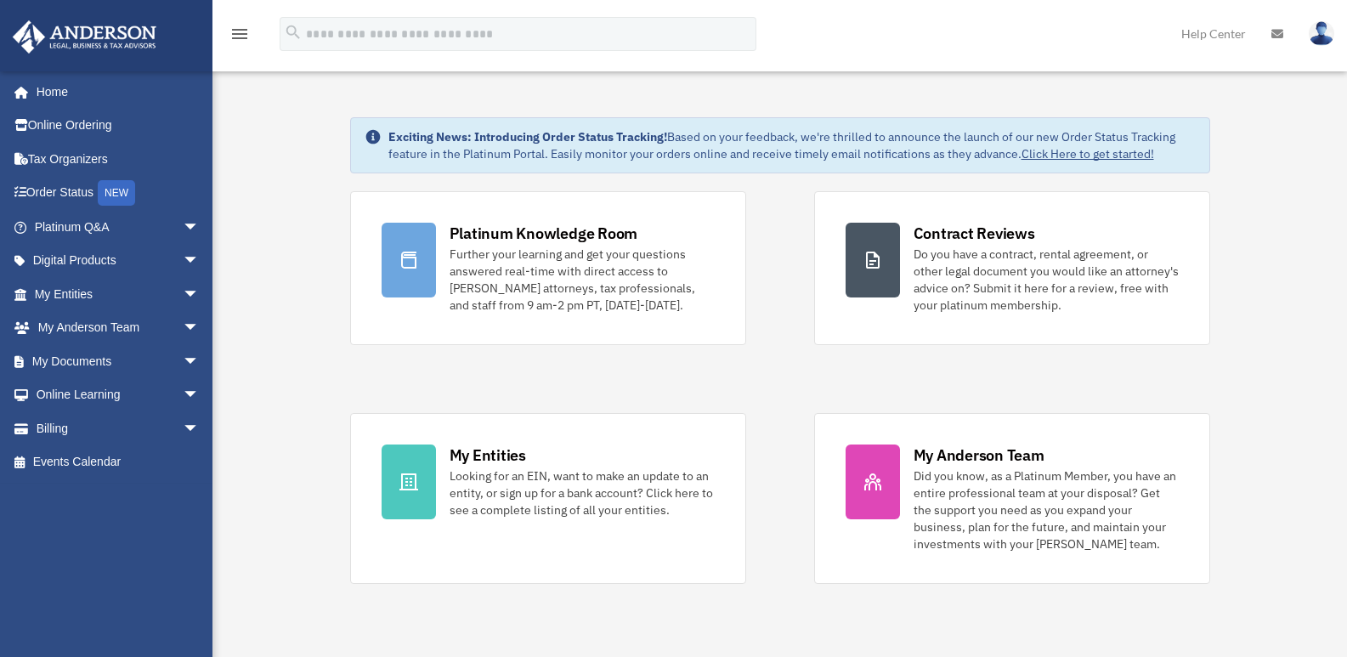
click at [1323, 25] on img at bounding box center [1321, 33] width 25 height 25
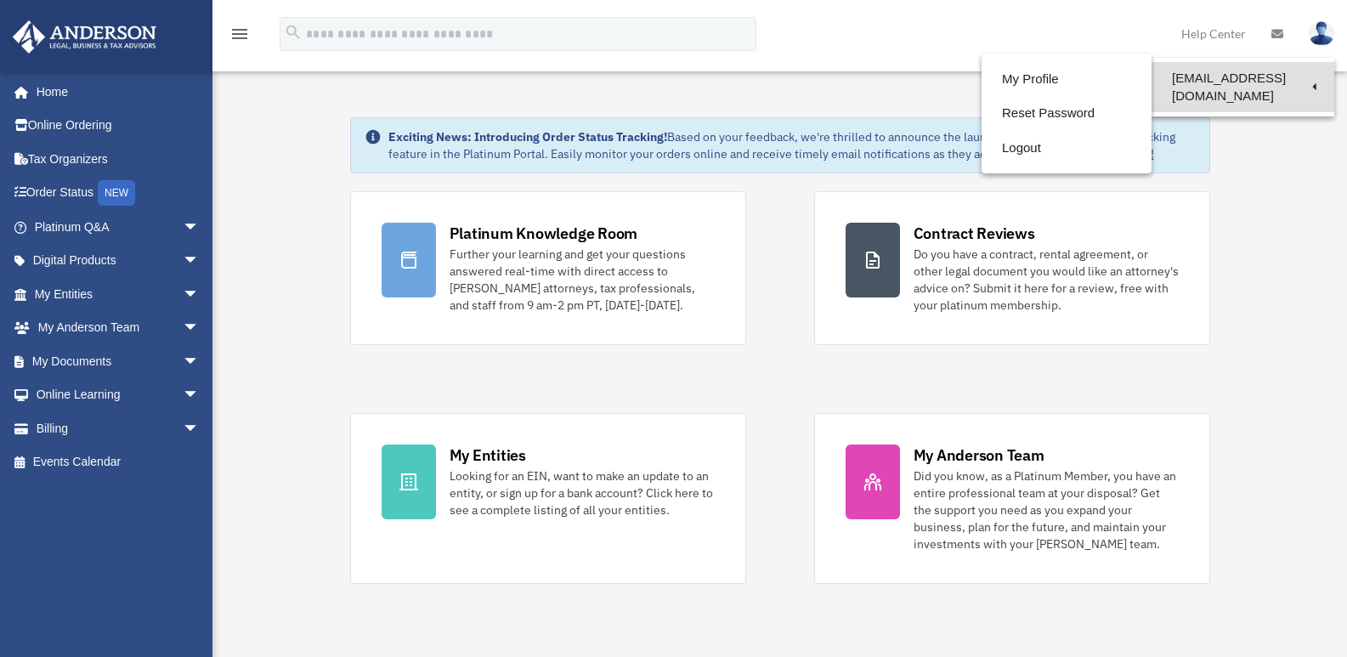
click at [1226, 74] on link "[EMAIL_ADDRESS][DOMAIN_NAME]" at bounding box center [1243, 87] width 183 height 50
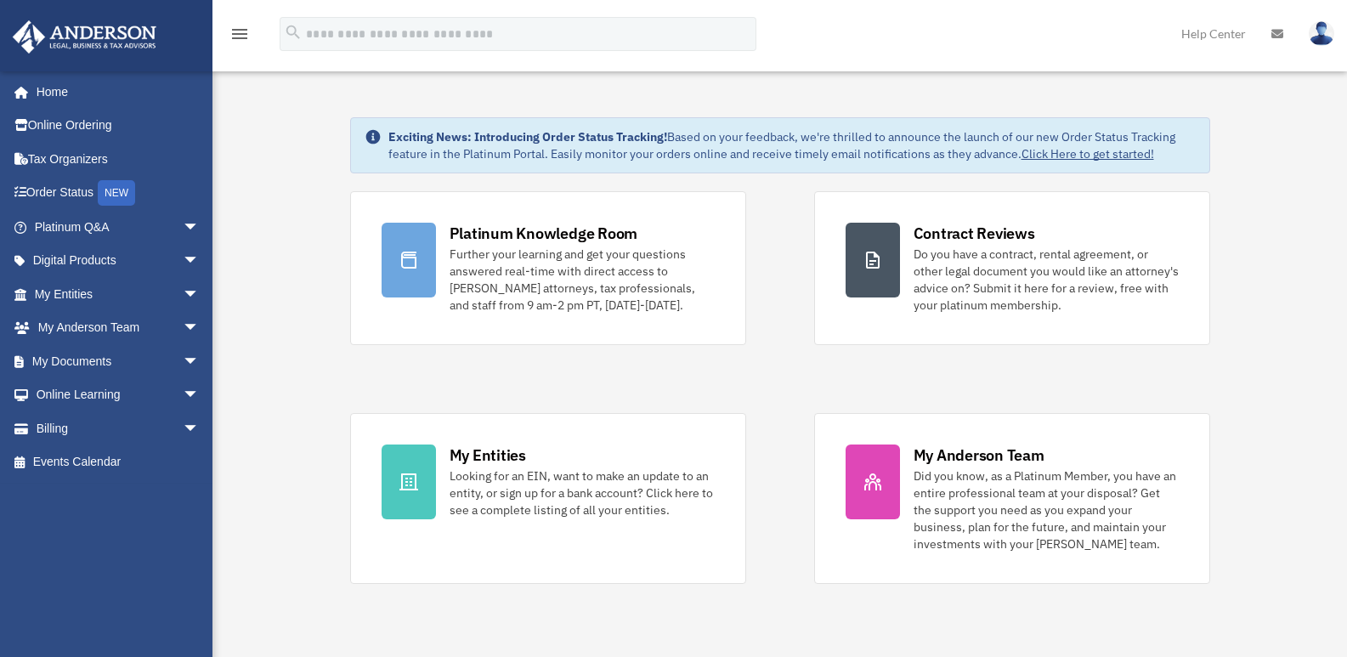
click at [1322, 35] on img at bounding box center [1321, 33] width 25 height 25
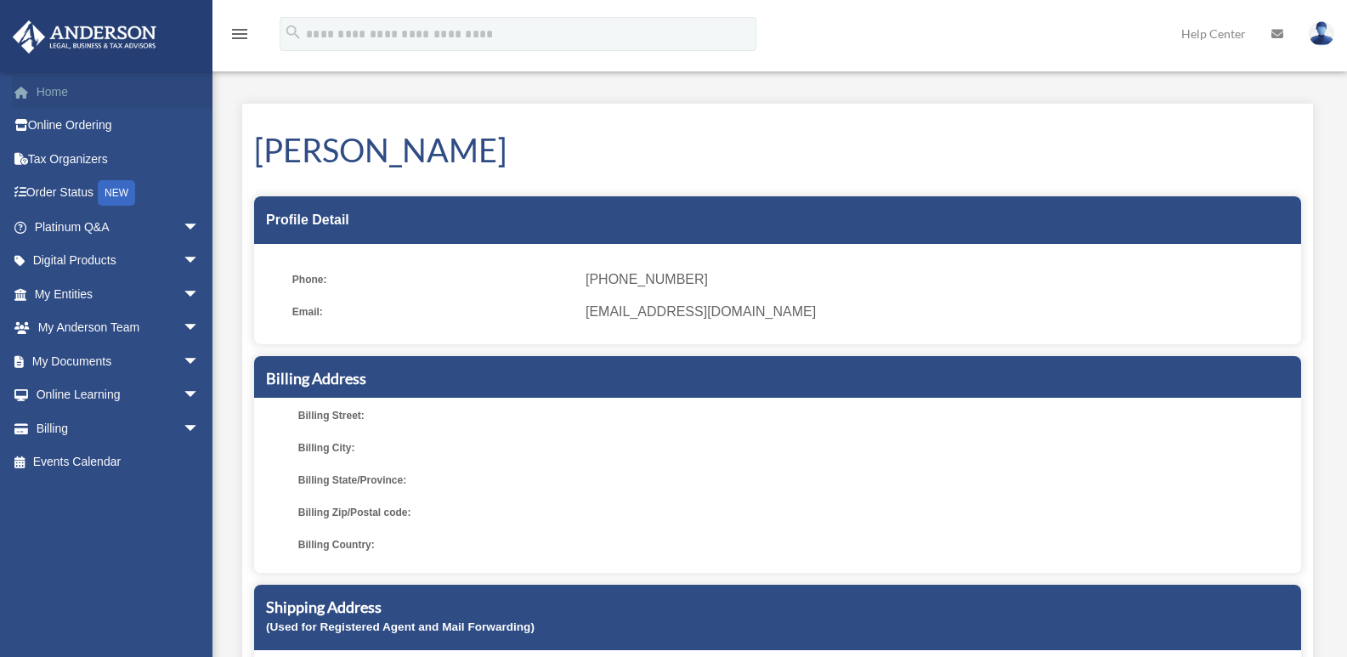
click at [48, 93] on link "Home" at bounding box center [118, 92] width 213 height 34
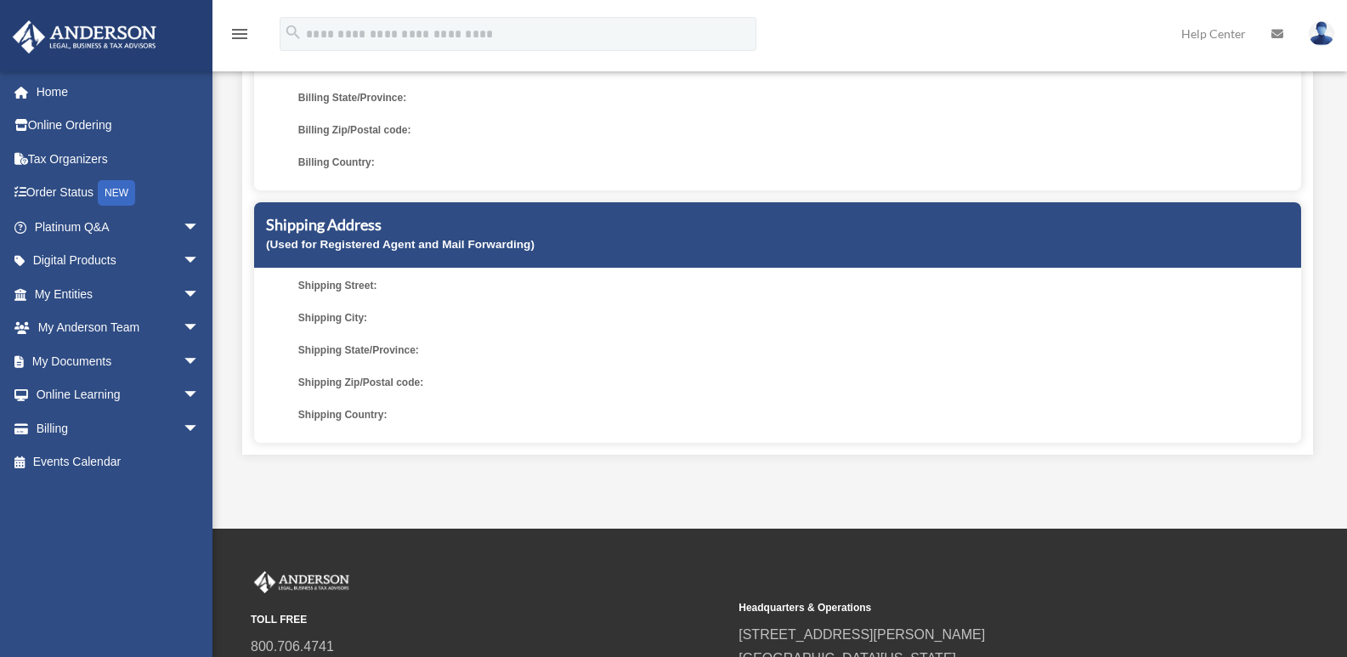
scroll to position [510, 0]
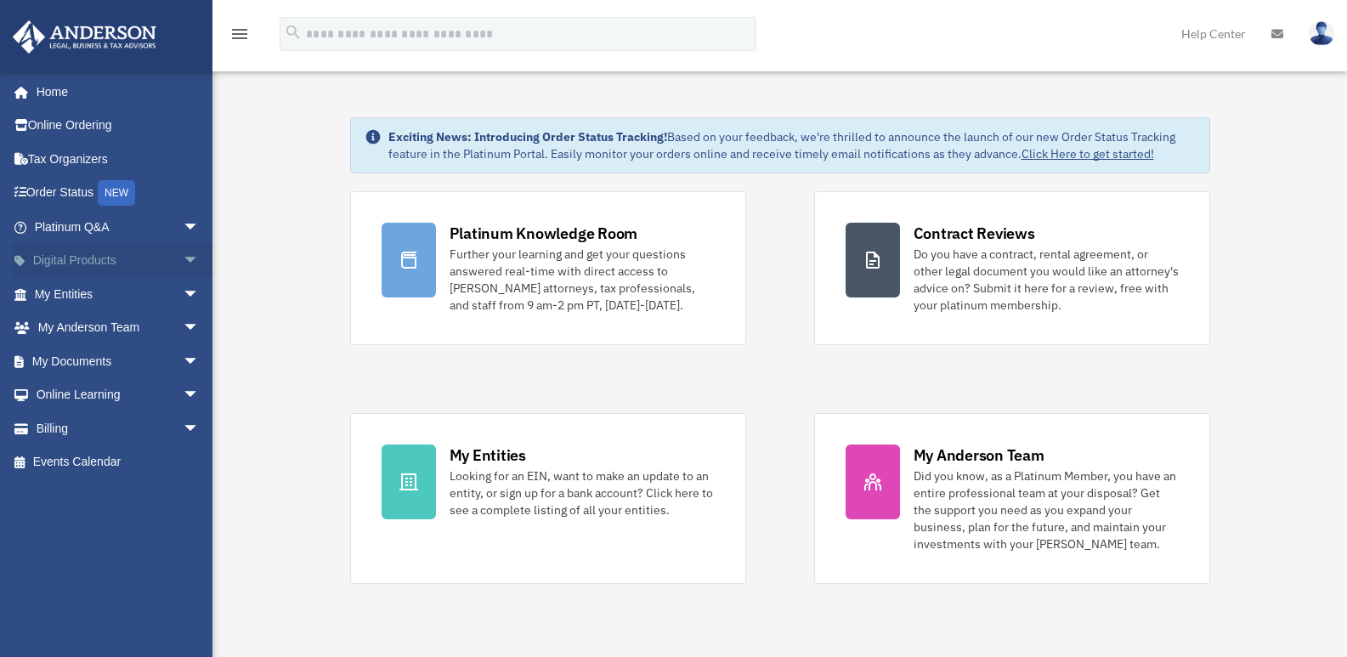
click at [56, 254] on link "Digital Products arrow_drop_down" at bounding box center [118, 261] width 213 height 34
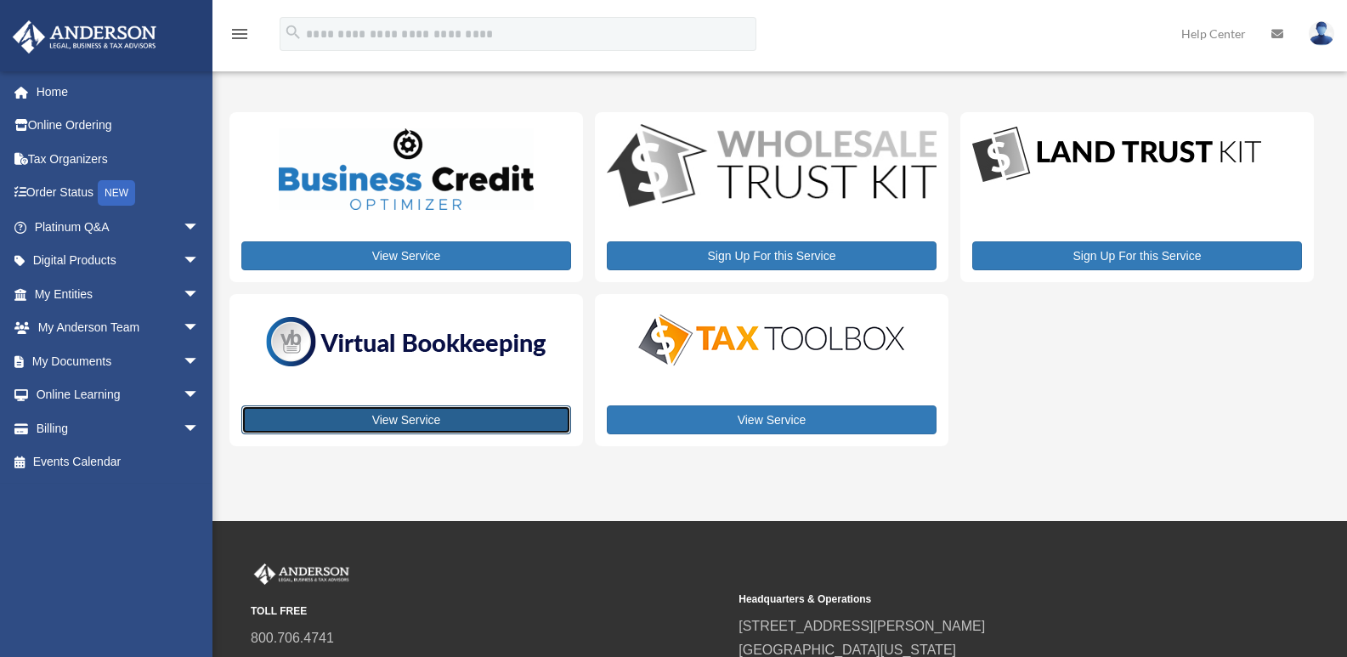
click at [413, 420] on link "View Service" at bounding box center [406, 419] width 330 height 29
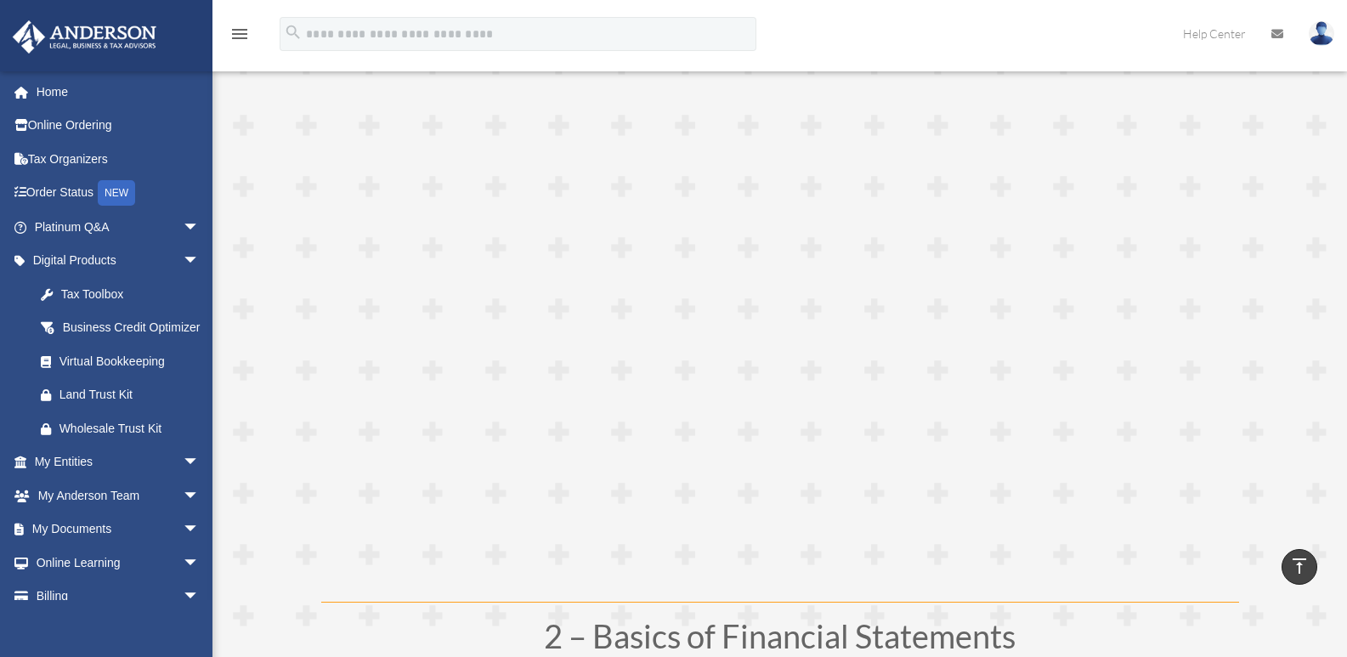
scroll to position [255, 0]
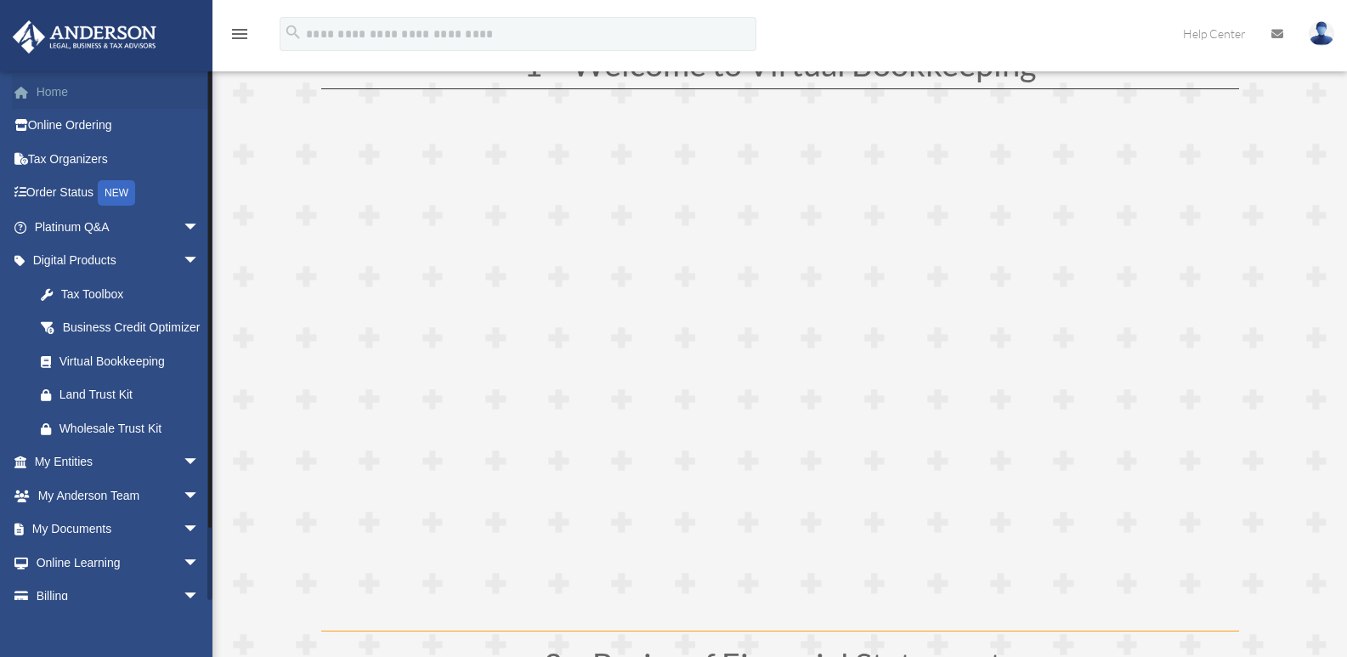
click at [48, 93] on link "Home" at bounding box center [118, 92] width 213 height 34
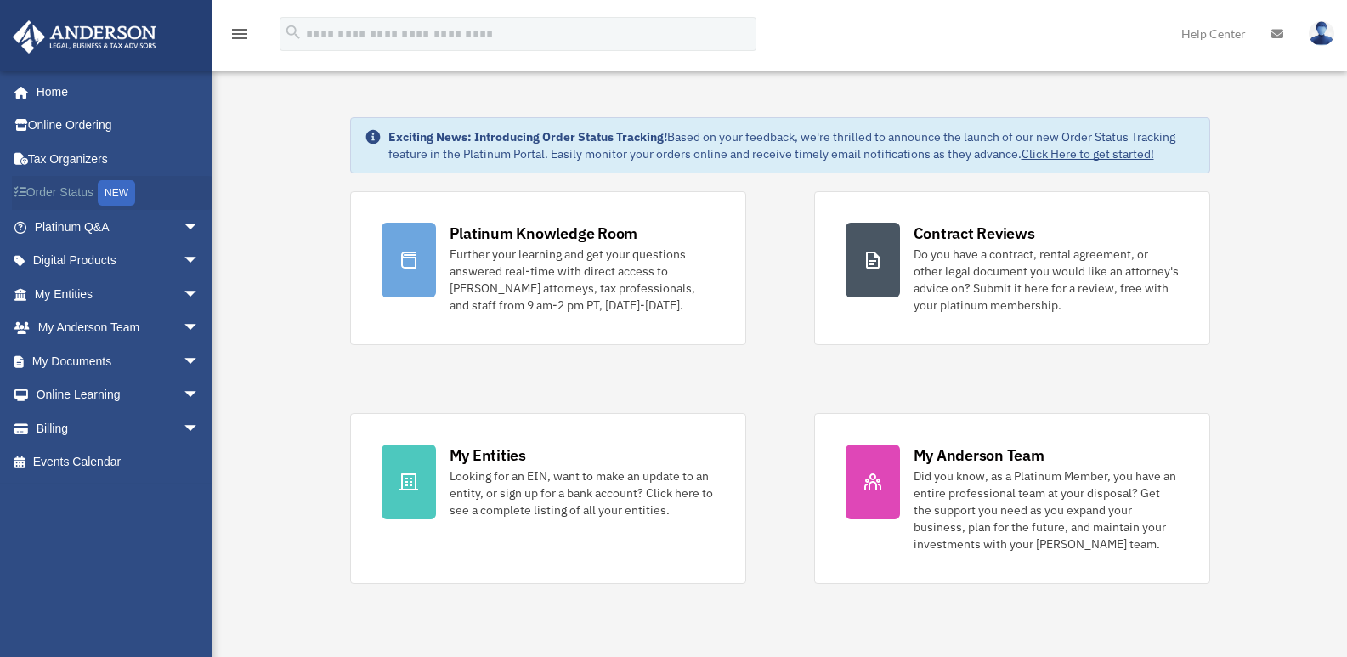
click at [63, 191] on link "Order Status NEW" at bounding box center [118, 193] width 213 height 35
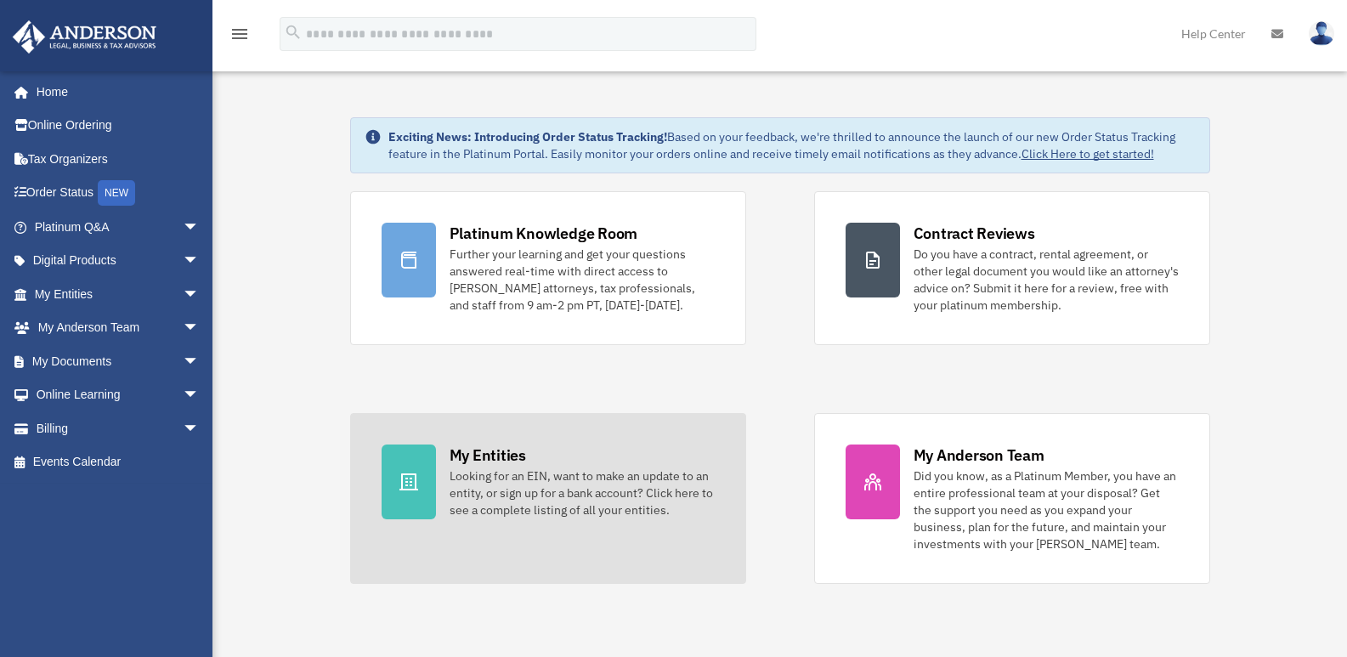
click at [488, 452] on div "My Entities" at bounding box center [488, 454] width 76 height 21
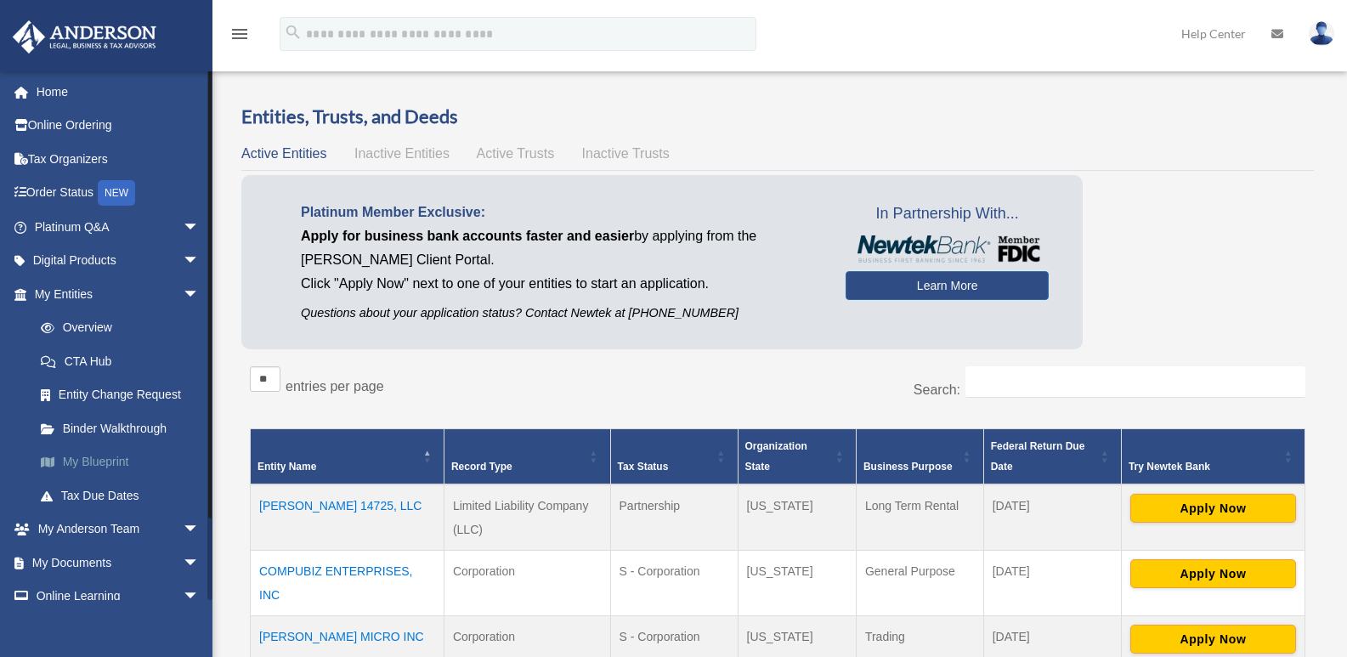
click at [96, 457] on link "My Blueprint" at bounding box center [124, 462] width 201 height 34
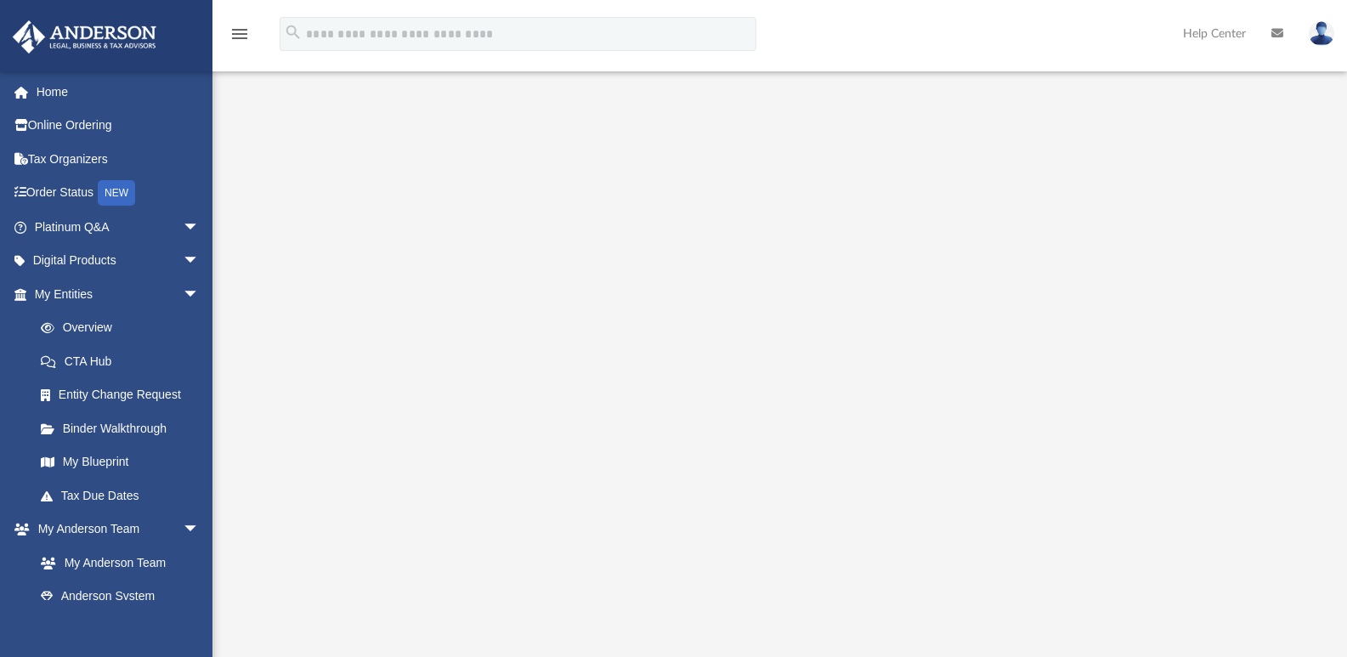
scroll to position [117, 0]
